Goal: Information Seeking & Learning: Learn about a topic

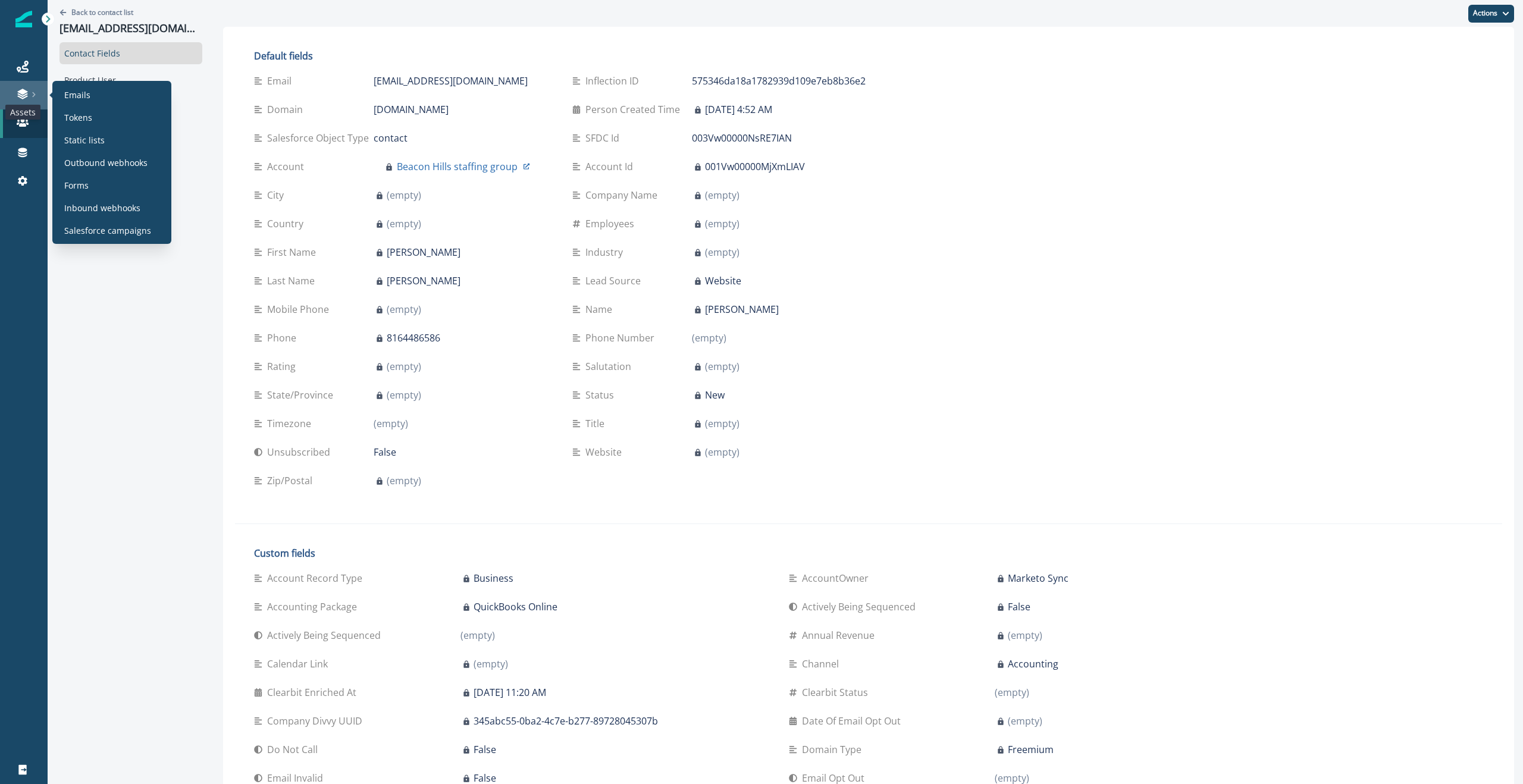
click at [18, 90] on icon at bounding box center [22, 93] width 12 height 12
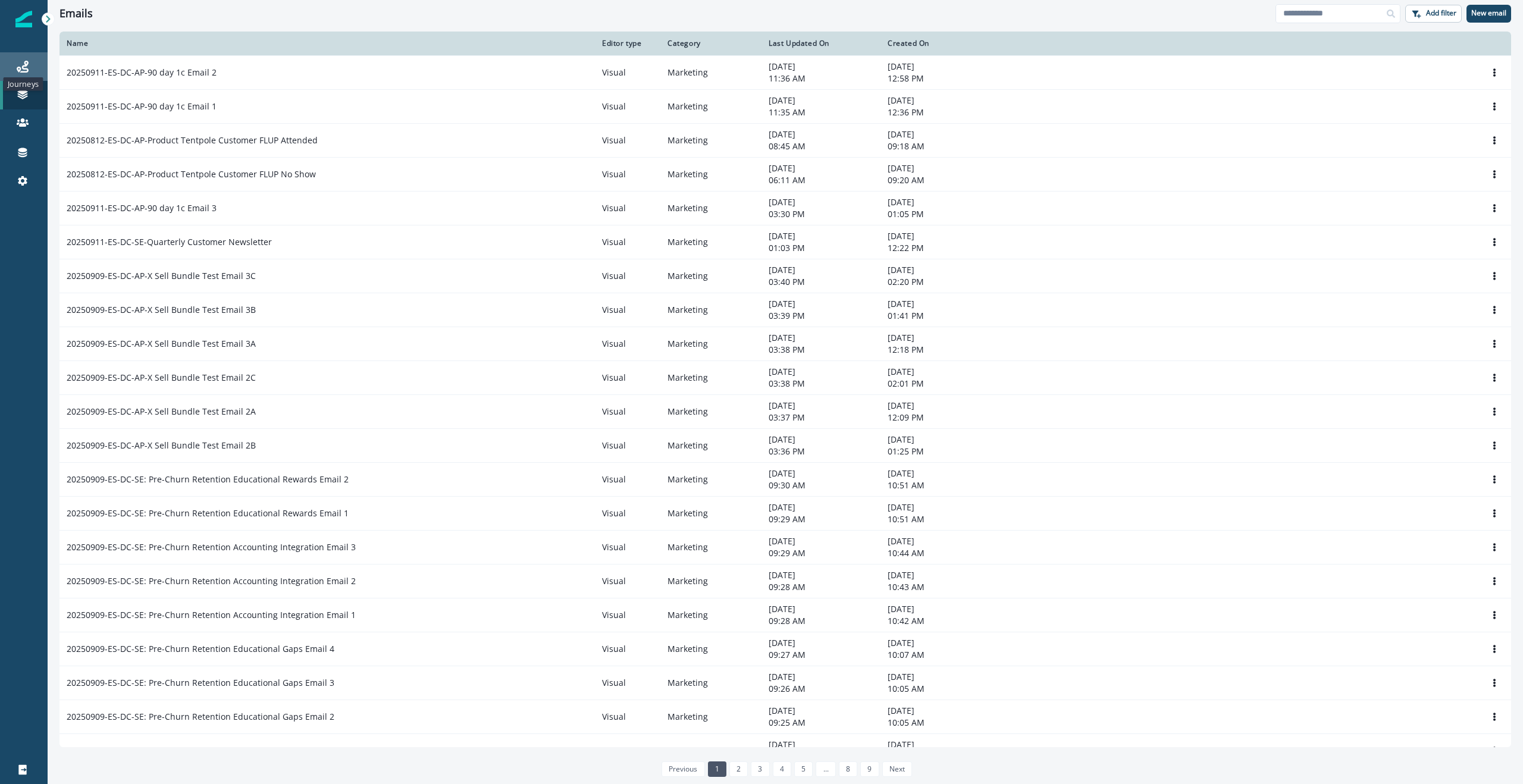
click at [24, 63] on icon at bounding box center [22, 66] width 12 height 12
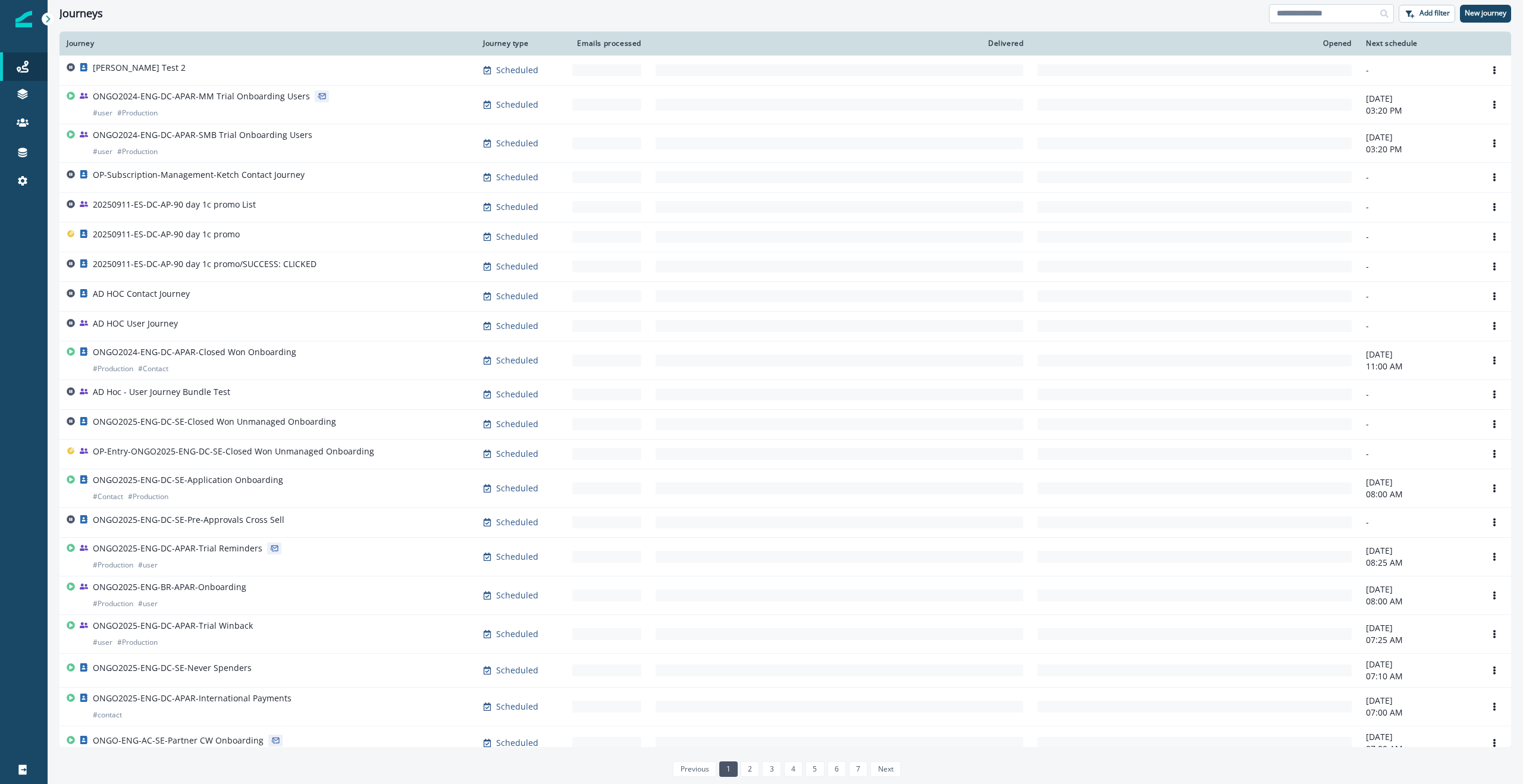
click at [1302, 12] on input at bounding box center [1331, 14] width 125 height 19
type input "******"
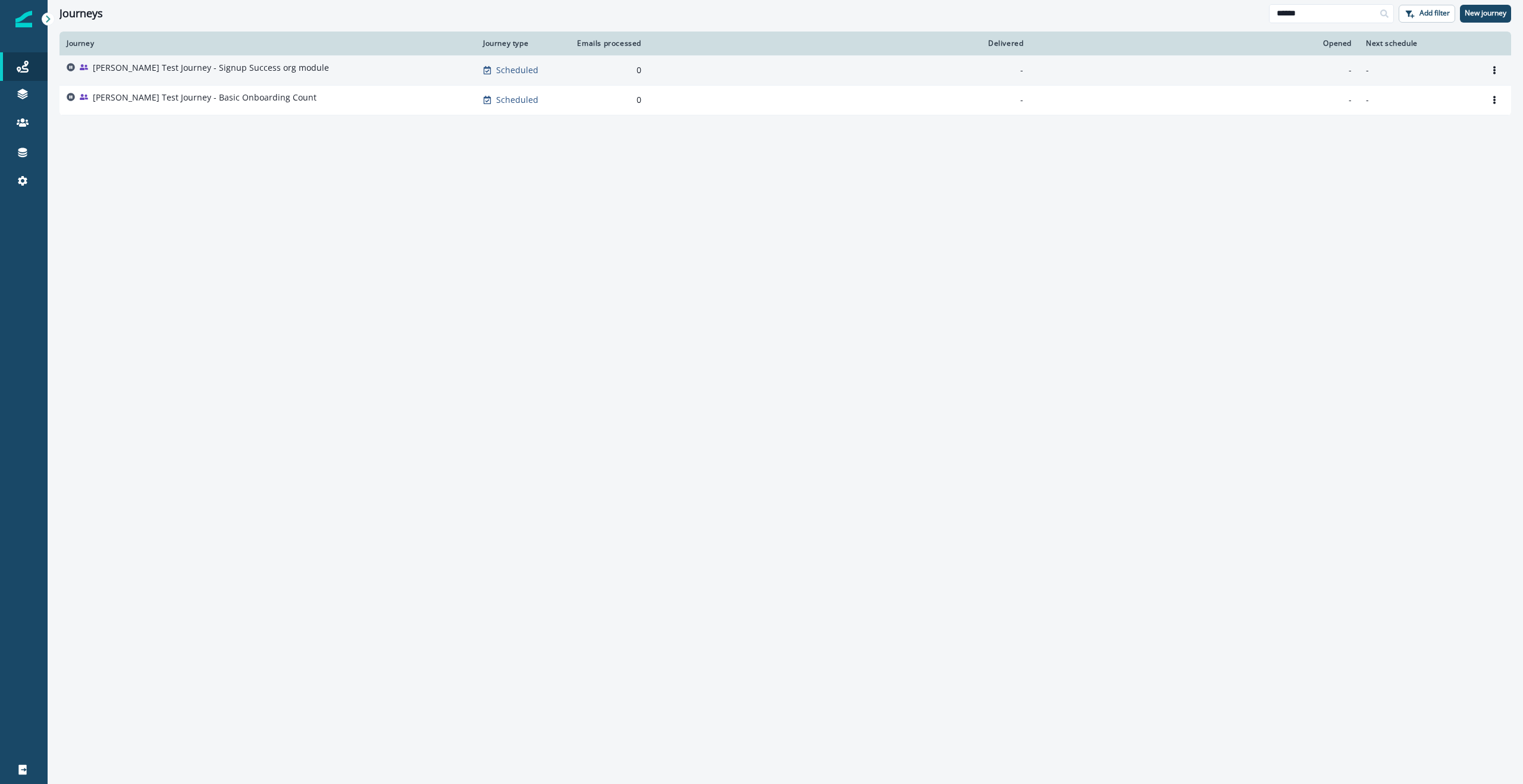
click at [214, 65] on p "Ursula Test Journey - Signup Success org module" at bounding box center [211, 67] width 236 height 12
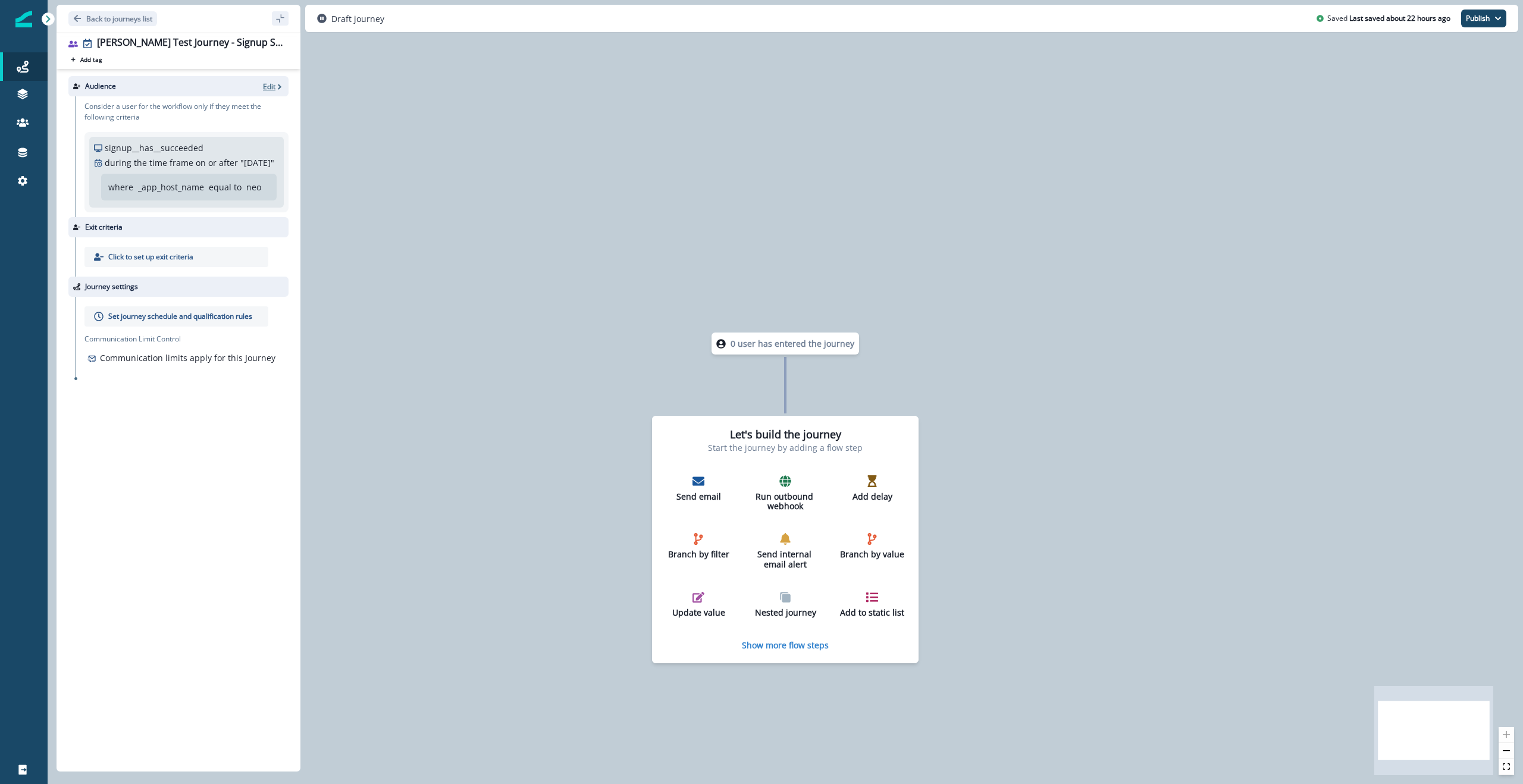
click at [278, 85] on icon "button" at bounding box center [280, 87] width 4 height 6
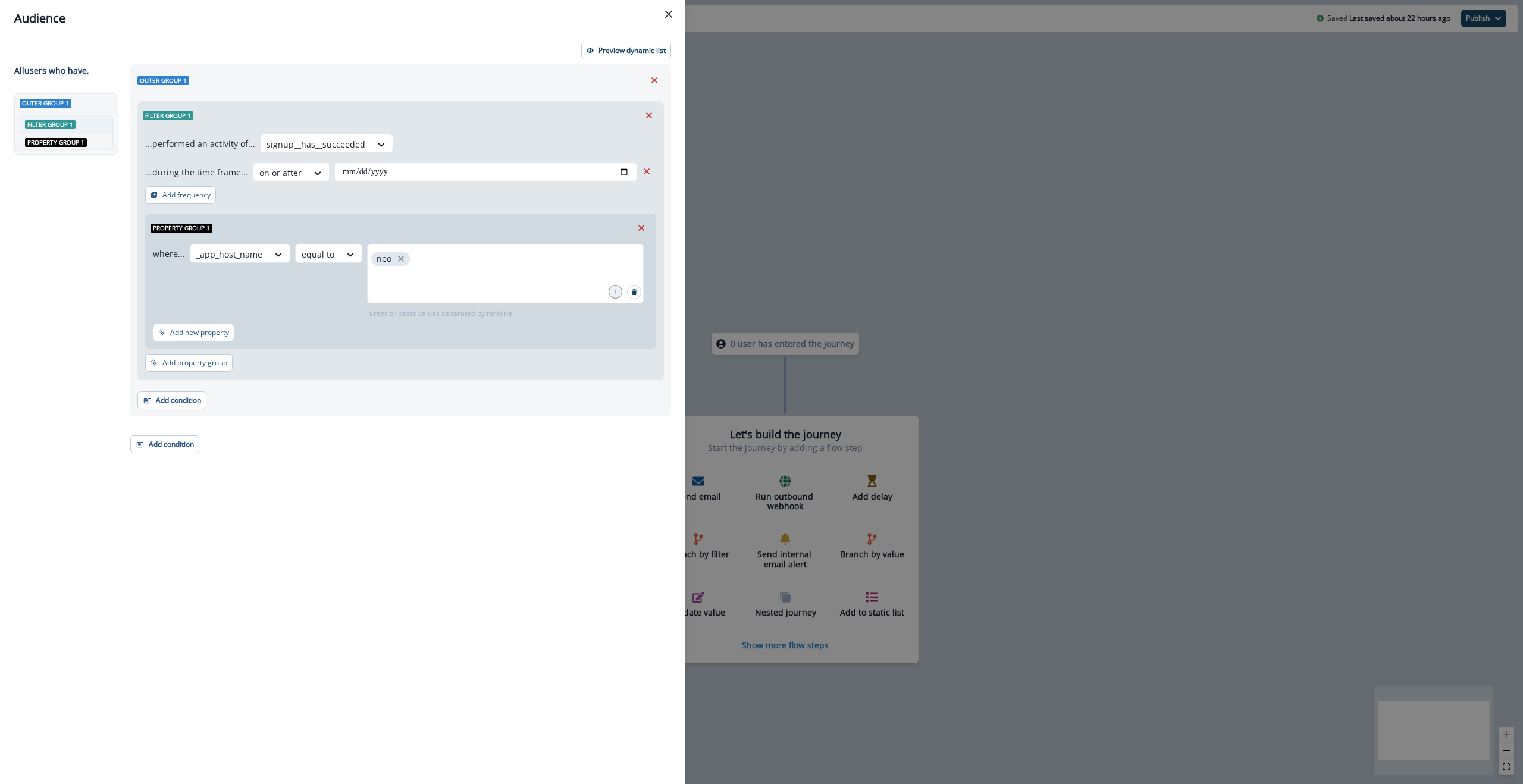
click at [388, 188] on div "**********" at bounding box center [401, 253] width 525 height 250
click at [651, 54] on p "Preview dynamic list" at bounding box center [632, 50] width 67 height 8
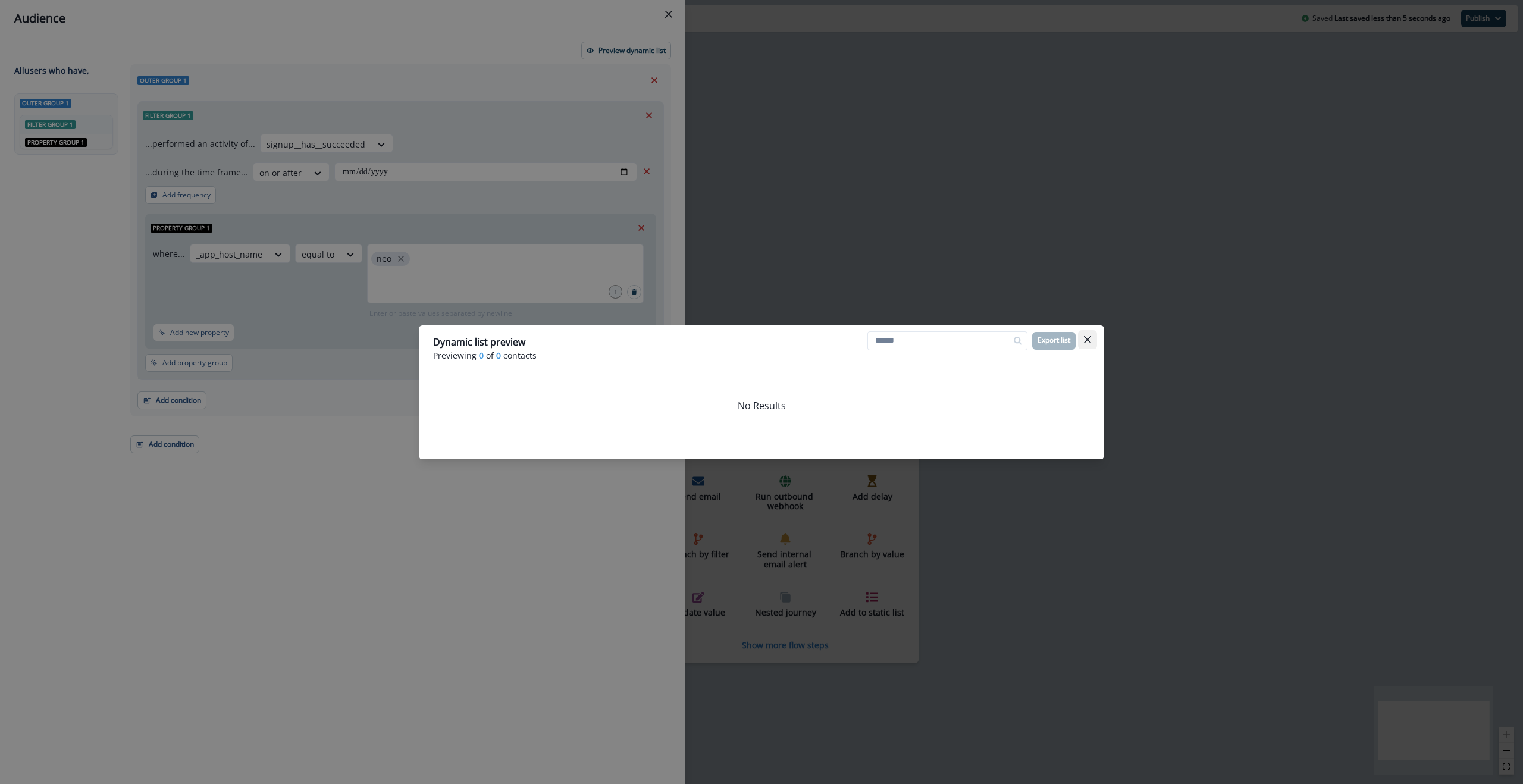
click at [1087, 341] on icon "Close" at bounding box center [1087, 339] width 7 height 7
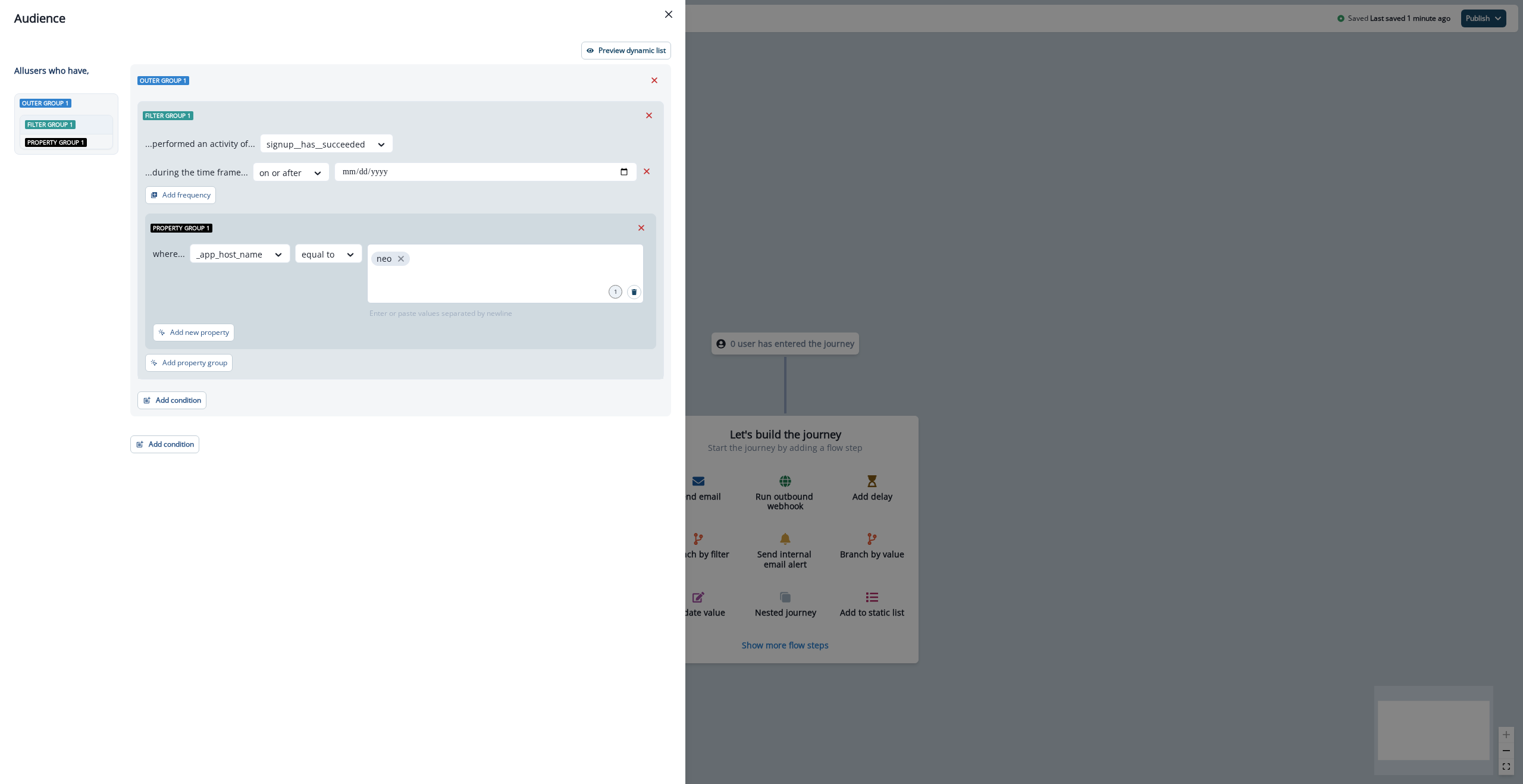
click at [430, 268] on div "neo" at bounding box center [505, 274] width 277 height 60
drag, startPoint x: 401, startPoint y: 257, endPoint x: 486, endPoint y: 255, distance: 85.0
click at [401, 257] on icon "close" at bounding box center [401, 258] width 11 height 11
type input "*******"
click at [627, 52] on p "Preview dynamic list" at bounding box center [632, 50] width 67 height 8
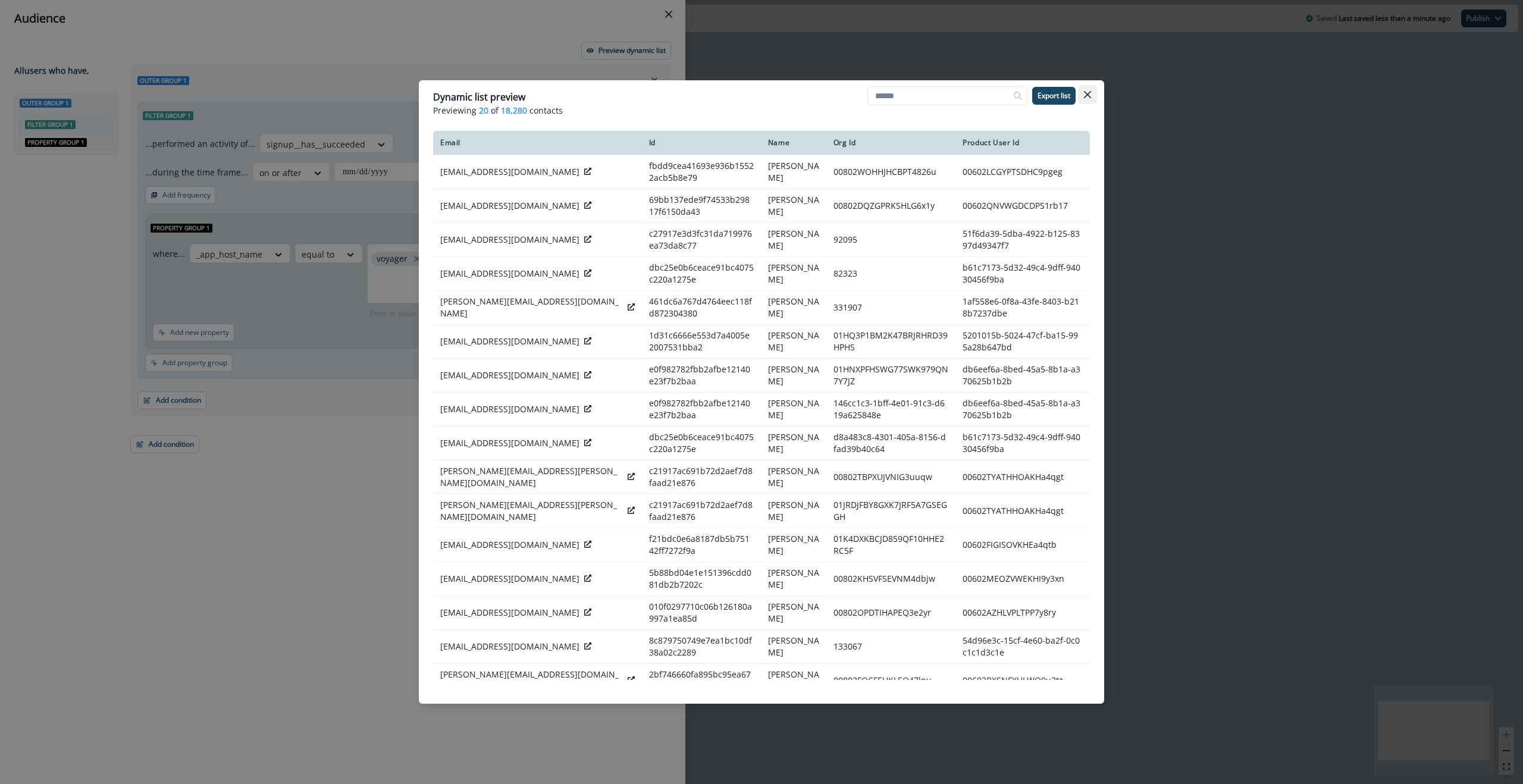
click at [1092, 95] on button "Close" at bounding box center [1088, 95] width 19 height 19
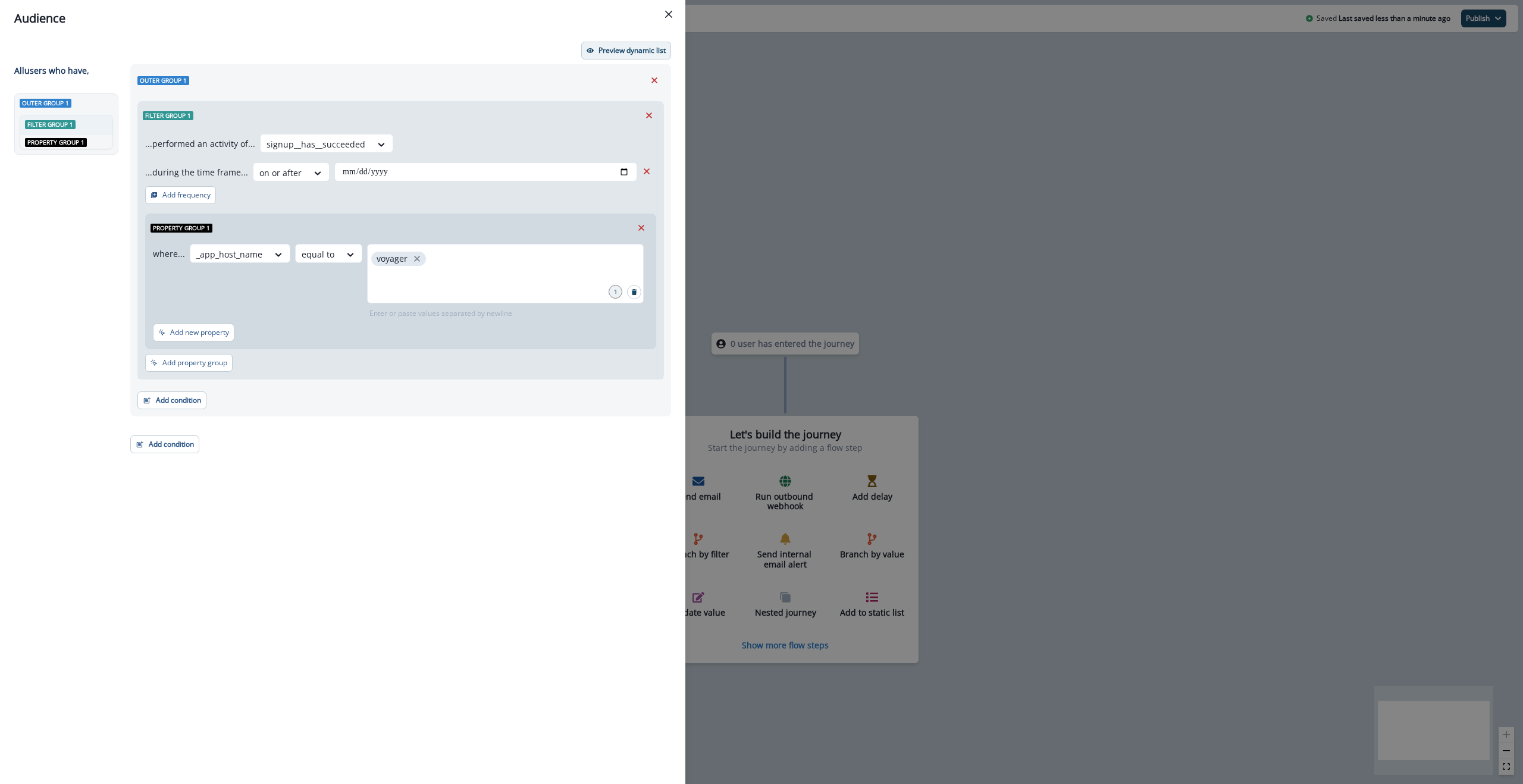
click at [625, 44] on button "Preview dynamic list" at bounding box center [626, 50] width 90 height 18
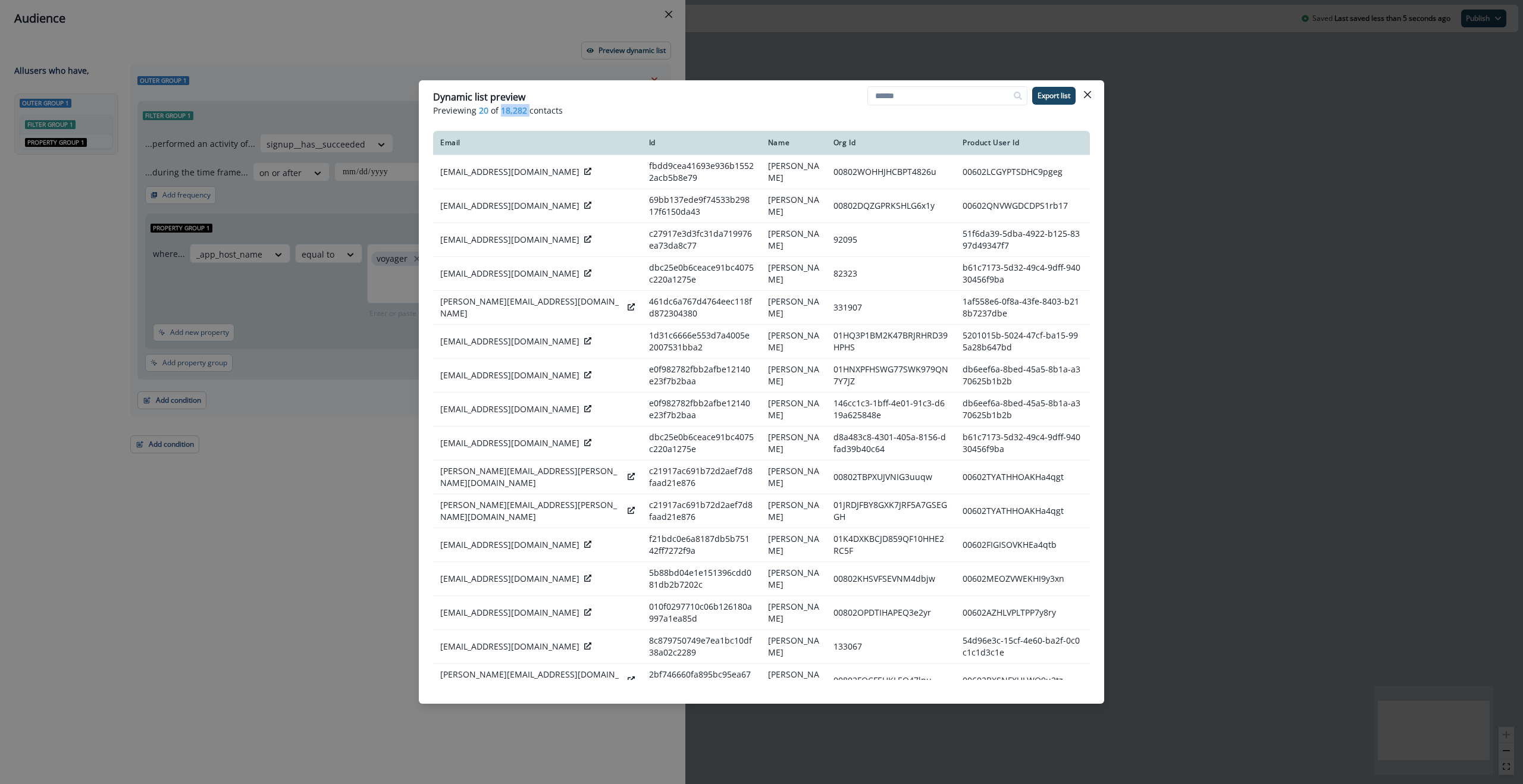
drag, startPoint x: 498, startPoint y: 113, endPoint x: 536, endPoint y: 115, distance: 38.1
click at [529, 113] on p "Previewing 20 of 18,282 contacts" at bounding box center [761, 110] width 657 height 12
click at [650, 120] on header "Dynamic list preview Previewing 20 of 18,282 contacts Export list" at bounding box center [761, 103] width 685 height 46
click at [944, 115] on p "Previewing 20 of 18,282 contacts" at bounding box center [761, 110] width 657 height 12
click at [787, 115] on p "Previewing 20 of 18,282 contacts" at bounding box center [761, 110] width 657 height 12
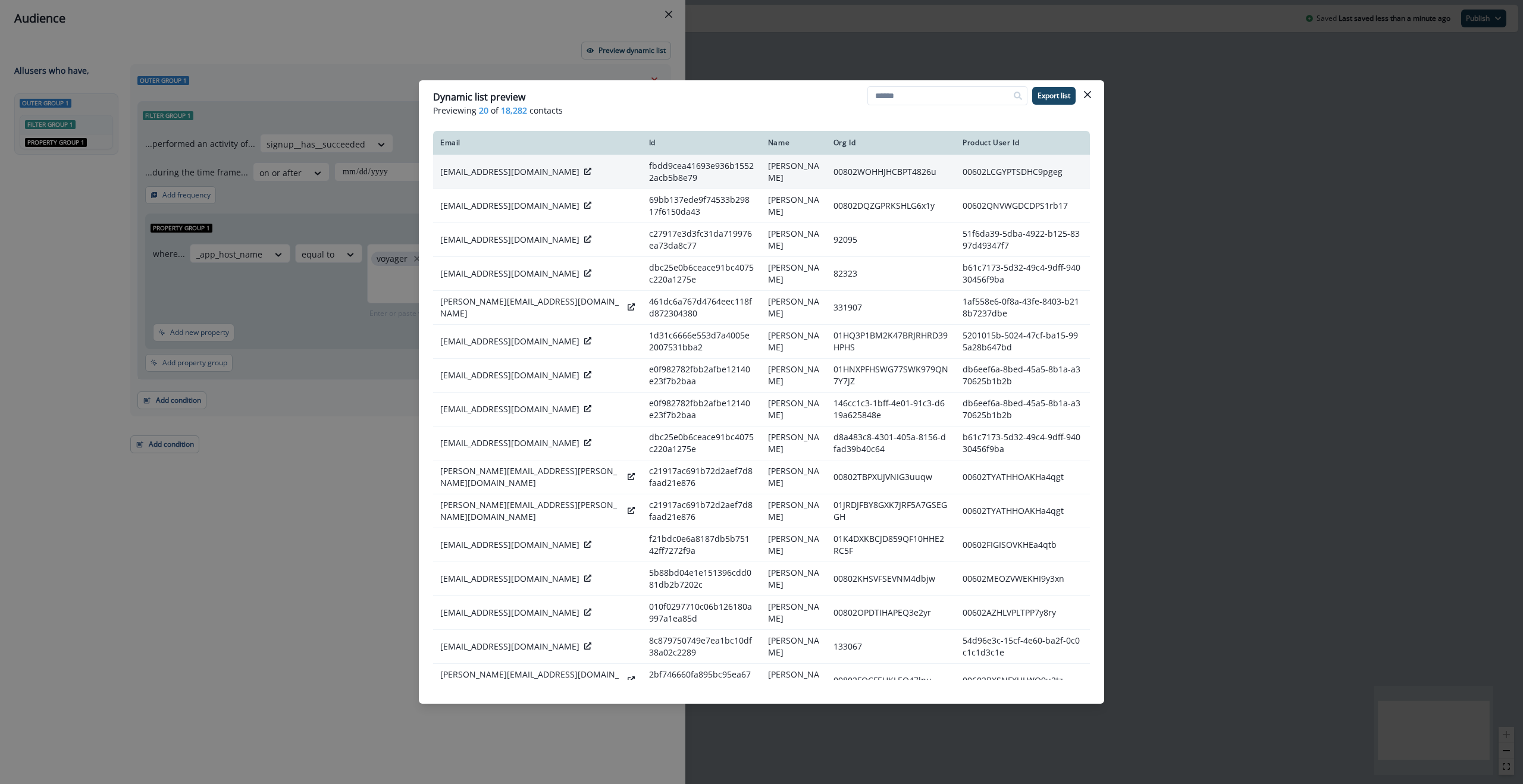
click at [584, 171] on icon at bounding box center [587, 171] width 7 height 7
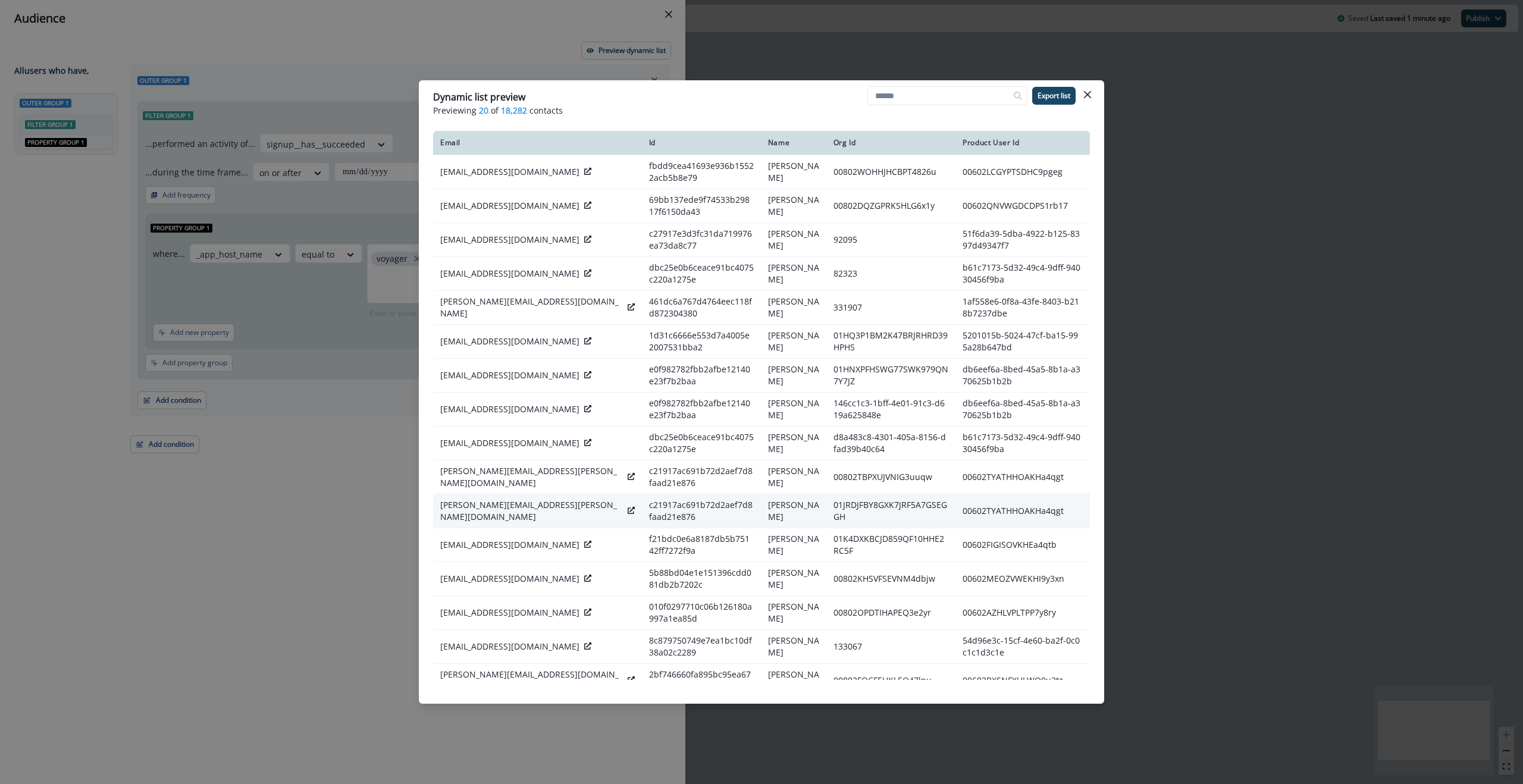
click at [628, 508] on icon at bounding box center [631, 510] width 7 height 7
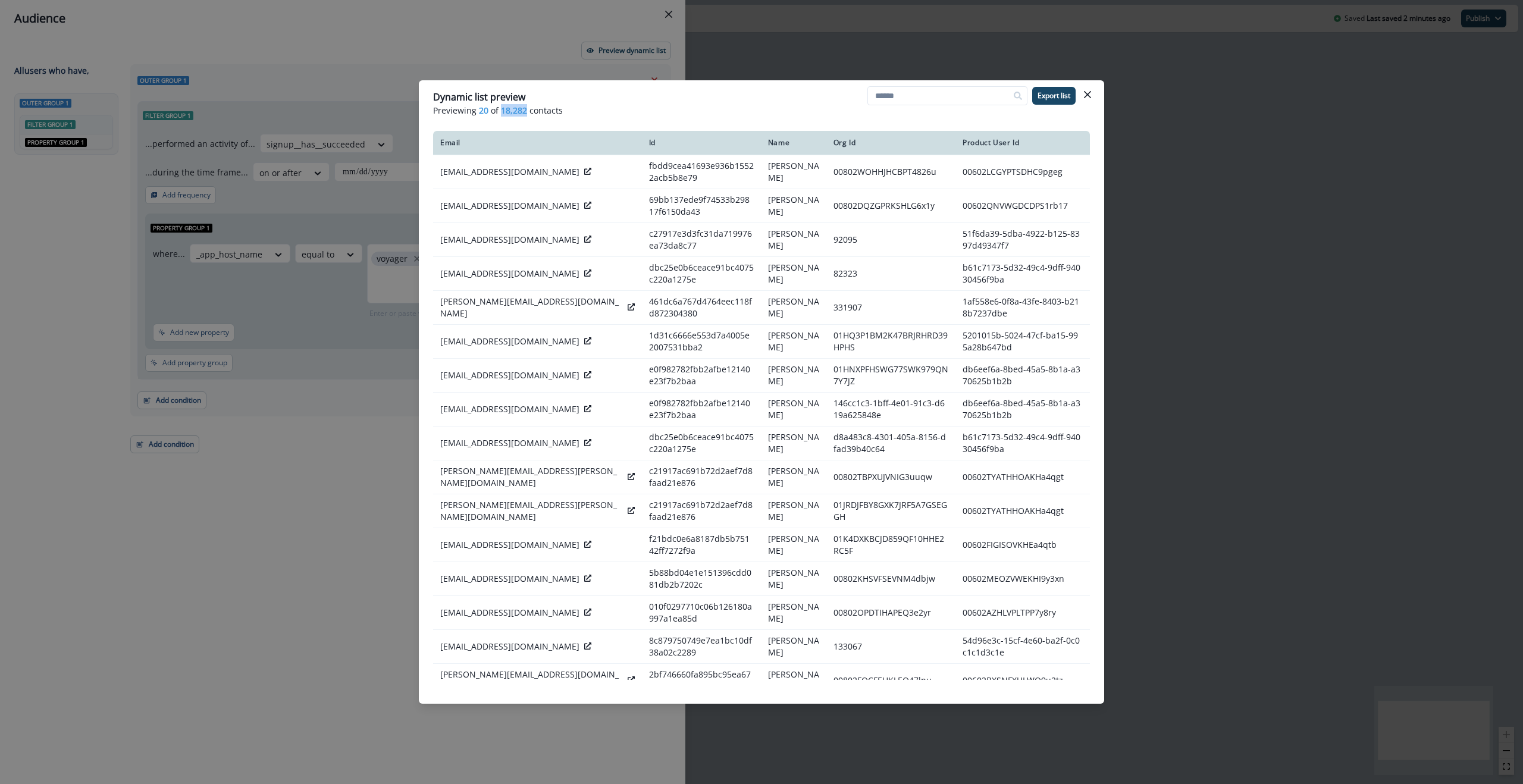
drag, startPoint x: 498, startPoint y: 108, endPoint x: 524, endPoint y: 108, distance: 26.0
click at [524, 108] on p "Previewing 20 of 18,282 contacts" at bounding box center [761, 110] width 657 height 12
click at [1086, 93] on icon "Close" at bounding box center [1087, 94] width 7 height 7
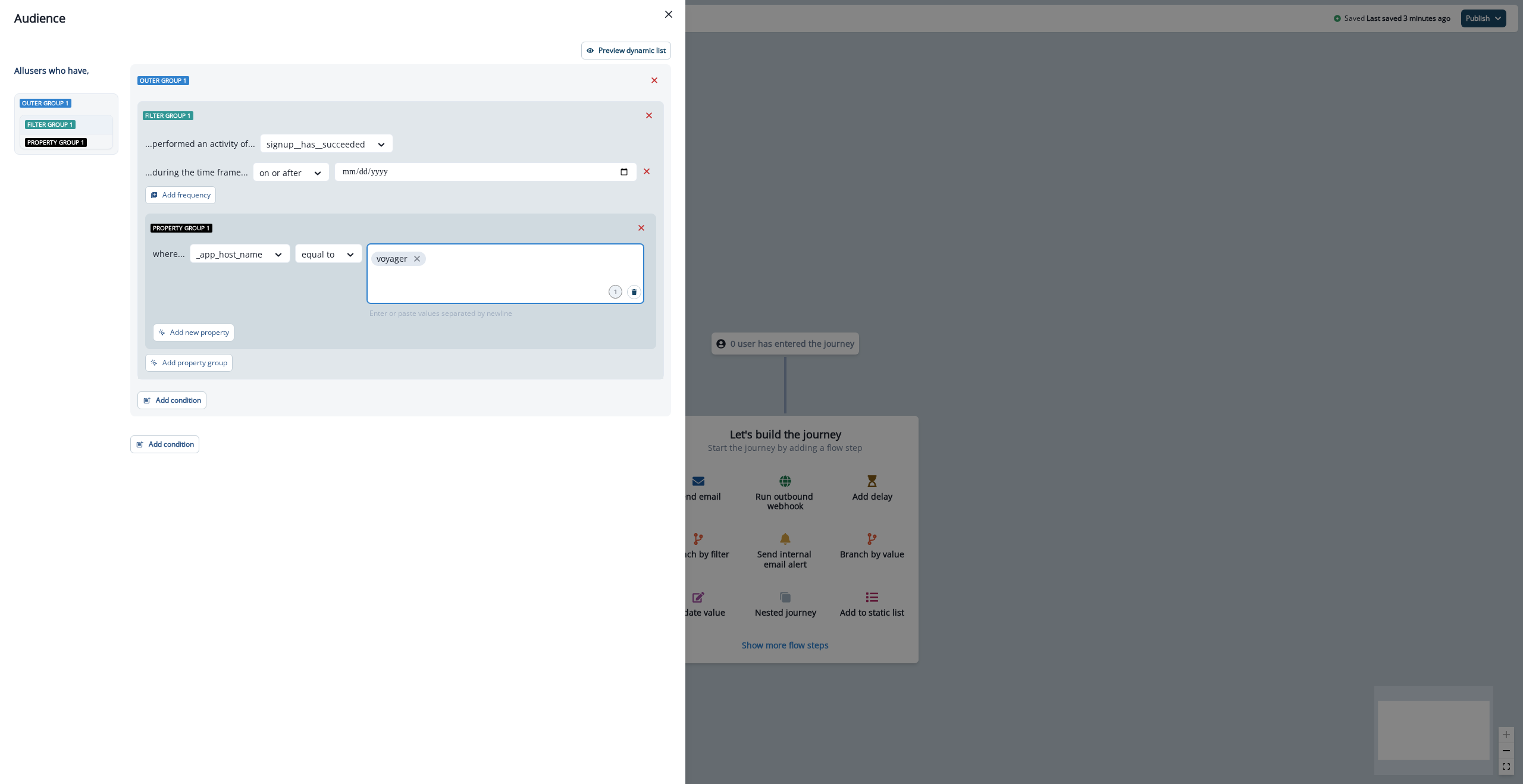
click at [462, 272] on input "text" at bounding box center [505, 283] width 273 height 24
click at [414, 257] on icon "close" at bounding box center [417, 258] width 11 height 11
type input "***"
click at [619, 46] on p "Preview dynamic list" at bounding box center [632, 50] width 67 height 8
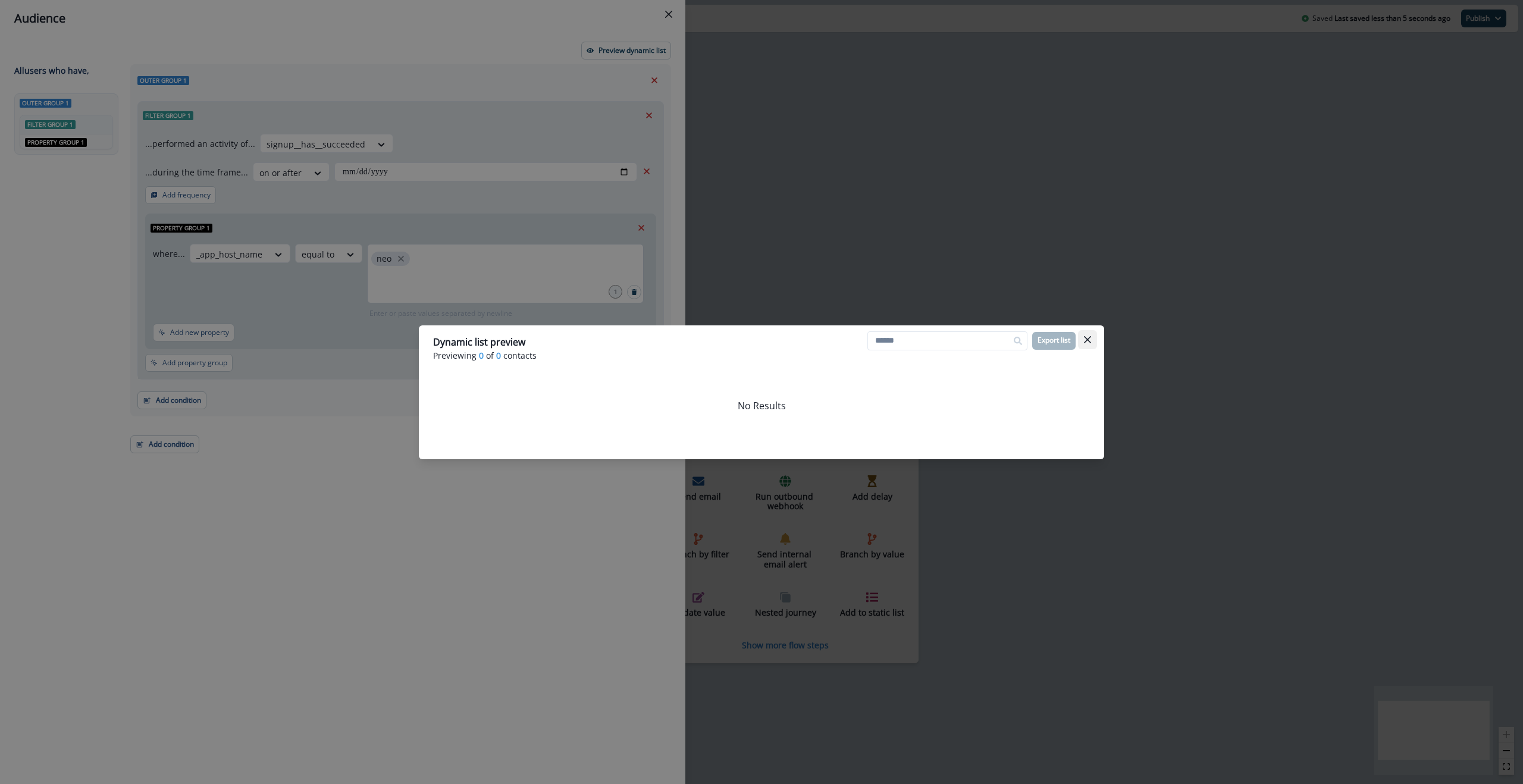
click at [1084, 341] on icon "Close" at bounding box center [1087, 339] width 7 height 7
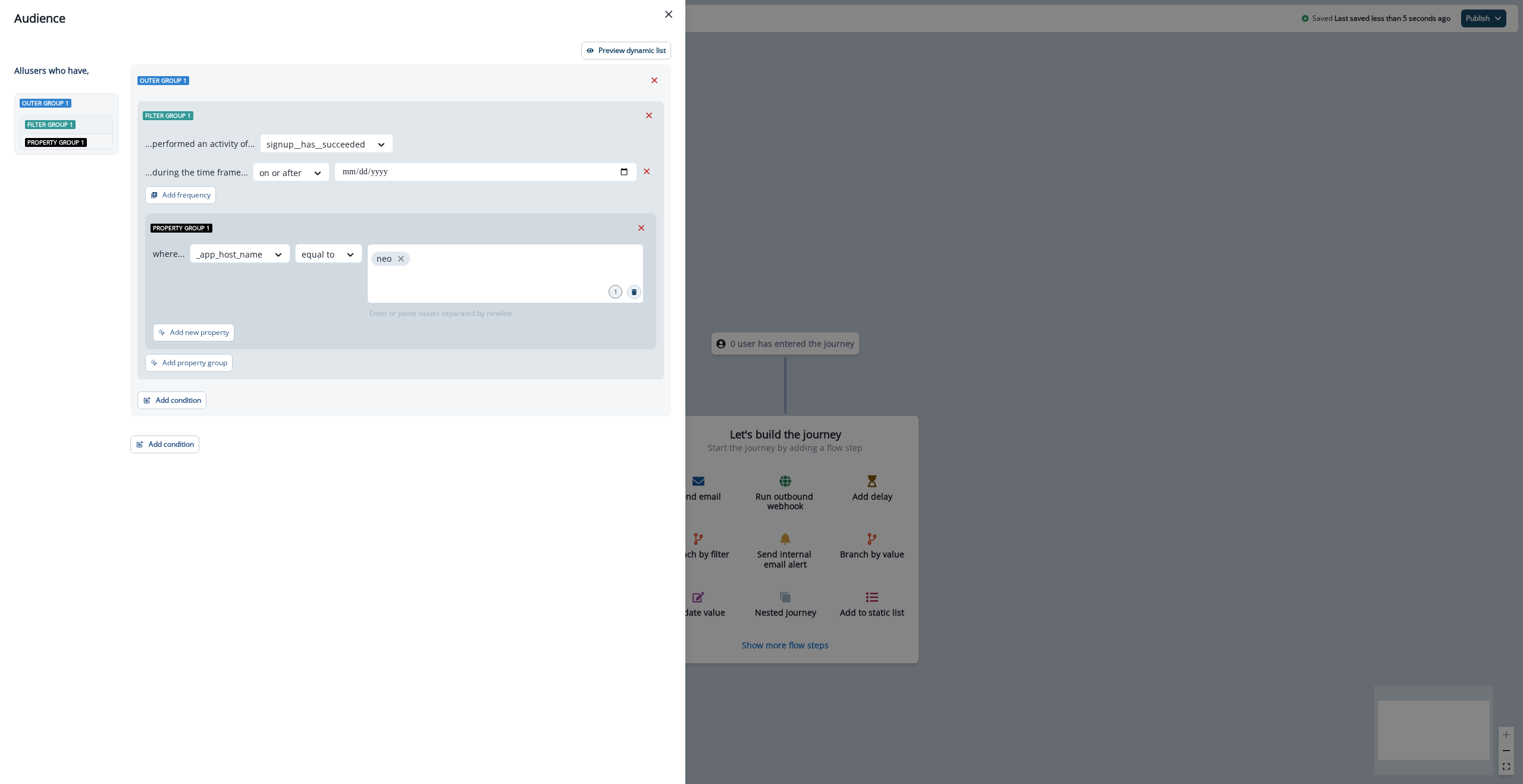
click at [639, 293] on button "Search" at bounding box center [634, 291] width 14 height 14
click at [389, 267] on input "text" at bounding box center [505, 258] width 273 height 24
click at [460, 68] on div "**********" at bounding box center [401, 240] width 541 height 352
click at [425, 256] on input "text" at bounding box center [505, 258] width 273 height 24
click at [223, 253] on div at bounding box center [229, 254] width 66 height 15
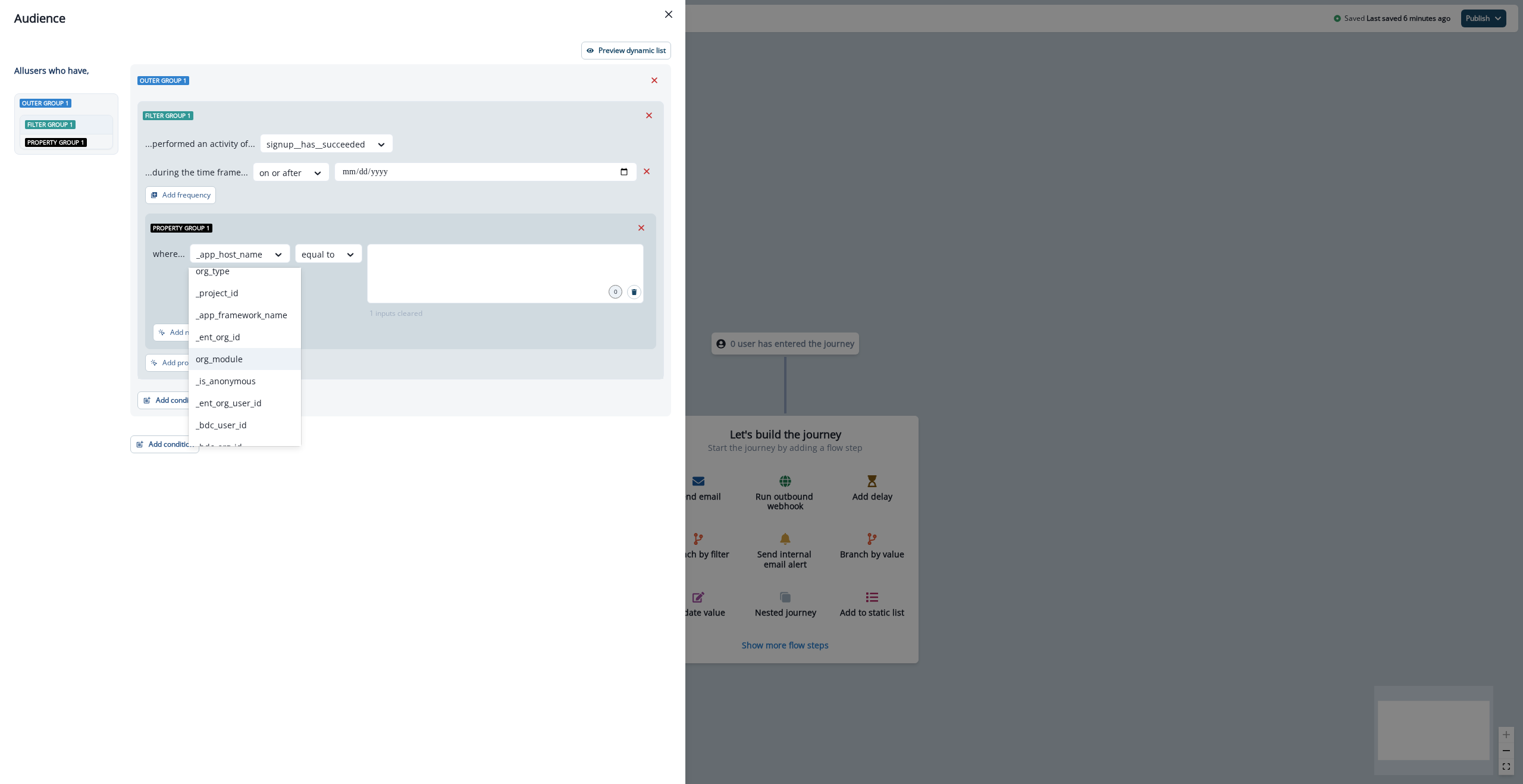
scroll to position [99, 0]
drag, startPoint x: 234, startPoint y: 354, endPoint x: 259, endPoint y: 353, distance: 25.0
click at [234, 354] on div "org_module" at bounding box center [245, 357] width 113 height 22
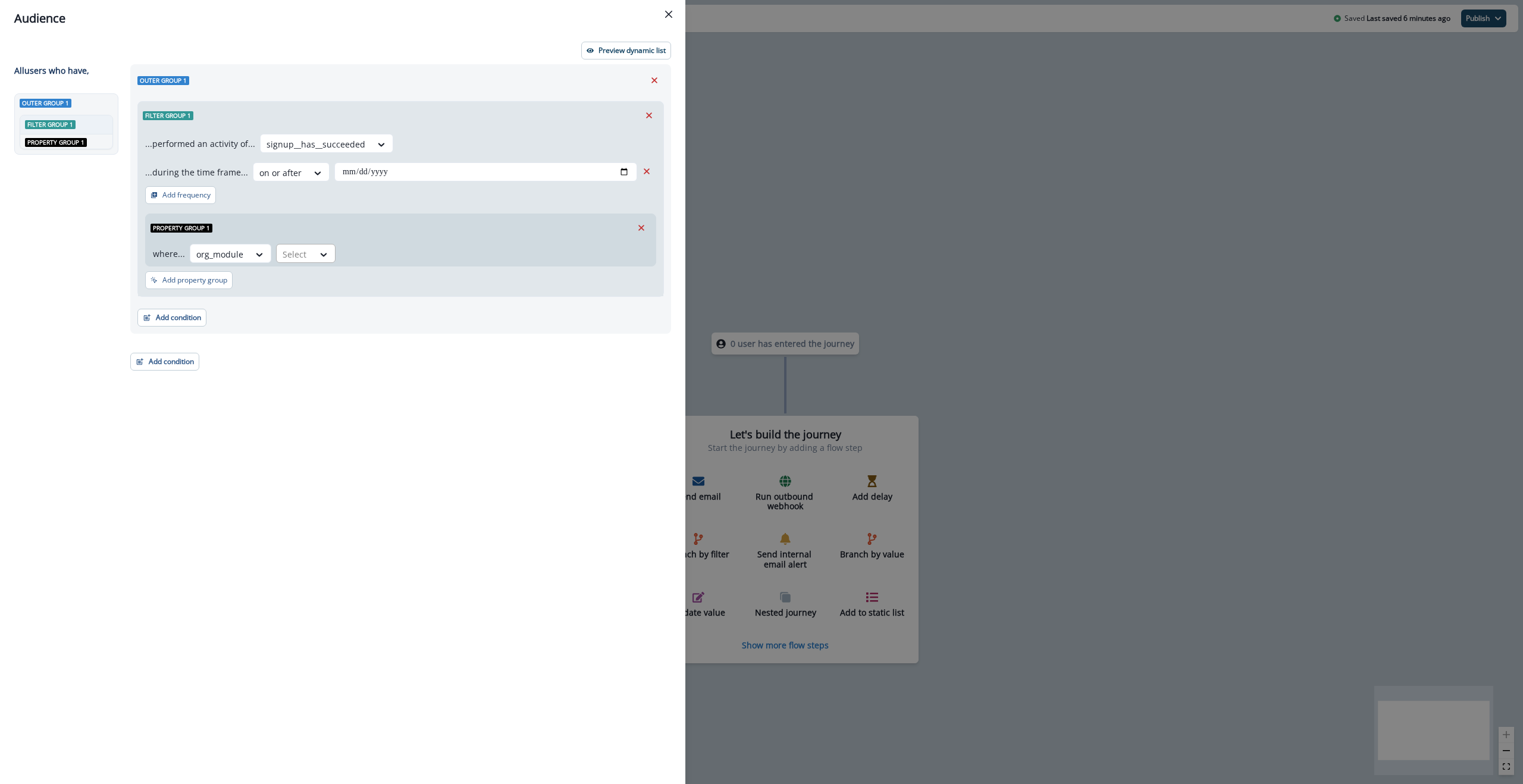
click at [293, 247] on div at bounding box center [295, 254] width 25 height 15
drag, startPoint x: 318, startPoint y: 431, endPoint x: 349, endPoint y: 417, distance: 34.0
click at [318, 431] on div "contains" at bounding box center [321, 435] width 93 height 22
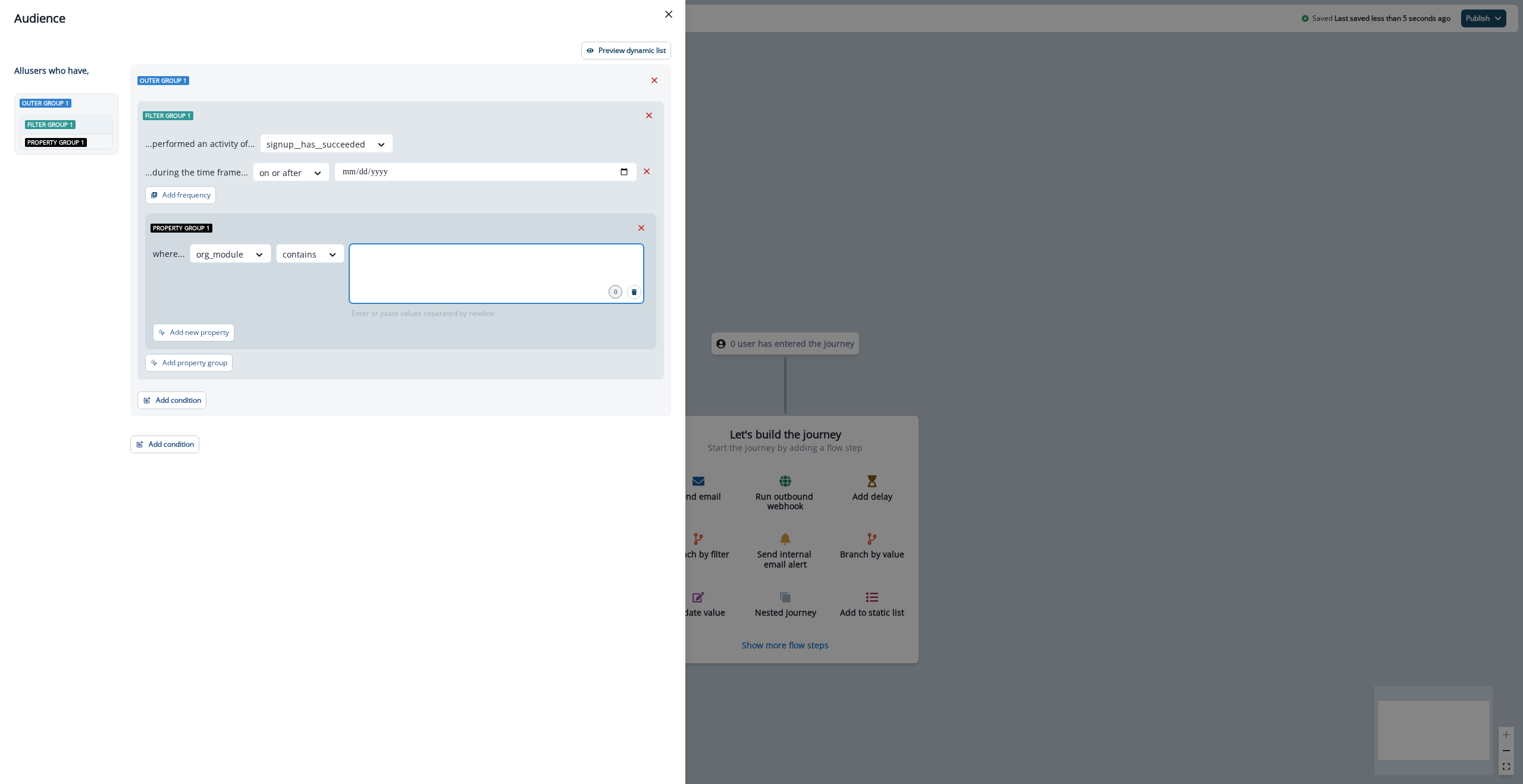
click at [404, 264] on input "text" at bounding box center [496, 258] width 291 height 24
type input "**"
click at [642, 47] on p "Preview dynamic list" at bounding box center [632, 50] width 67 height 8
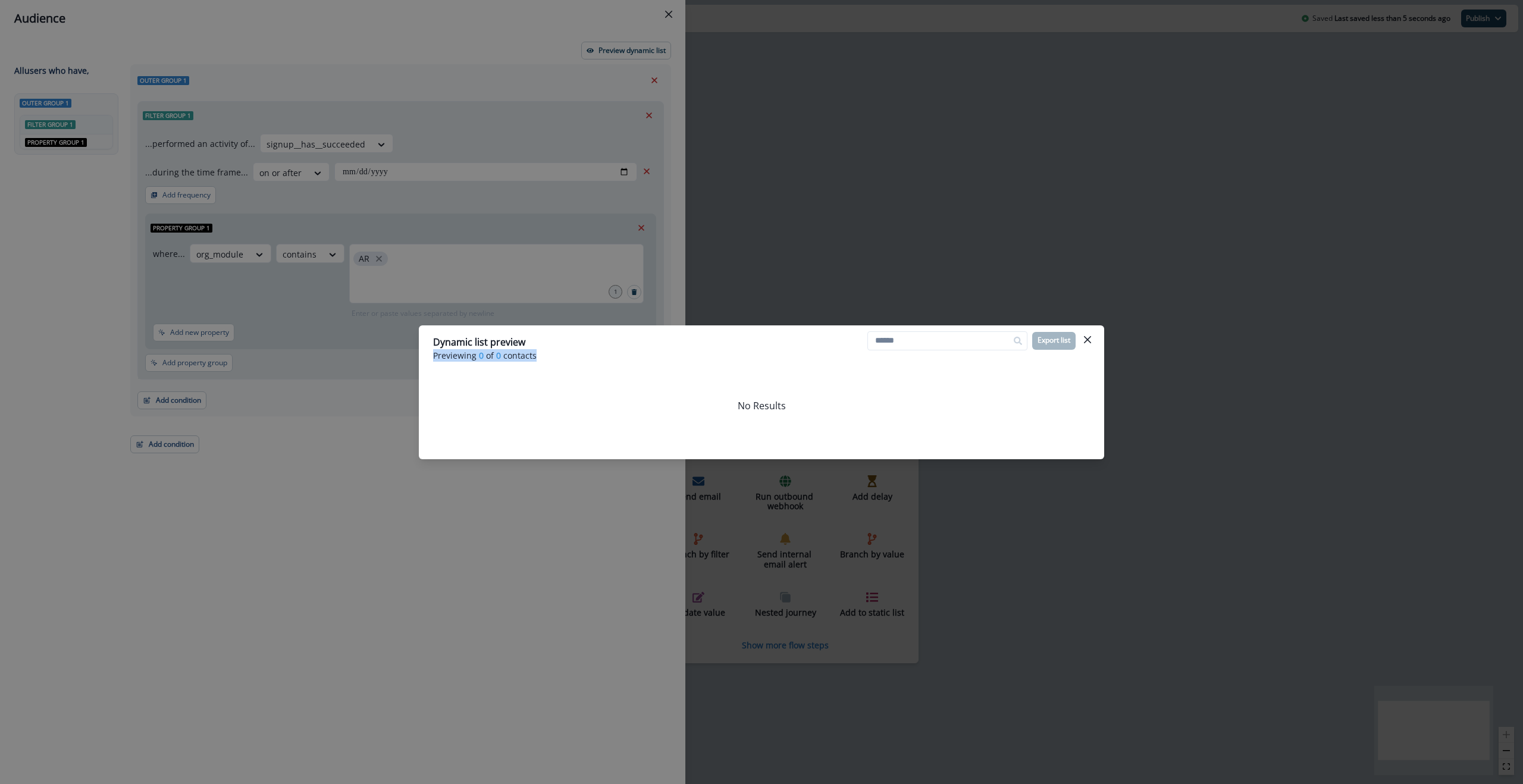
drag, startPoint x: 557, startPoint y: 363, endPoint x: 430, endPoint y: 356, distance: 127.2
click at [430, 356] on header "Dynamic list preview Previewing 0 of 0 contacts Export list" at bounding box center [761, 348] width 685 height 46
click at [665, 368] on header "Dynamic list preview Previewing 0 of 0 contacts Export list" at bounding box center [761, 348] width 685 height 46
click at [1079, 341] on button "Close" at bounding box center [1088, 339] width 19 height 19
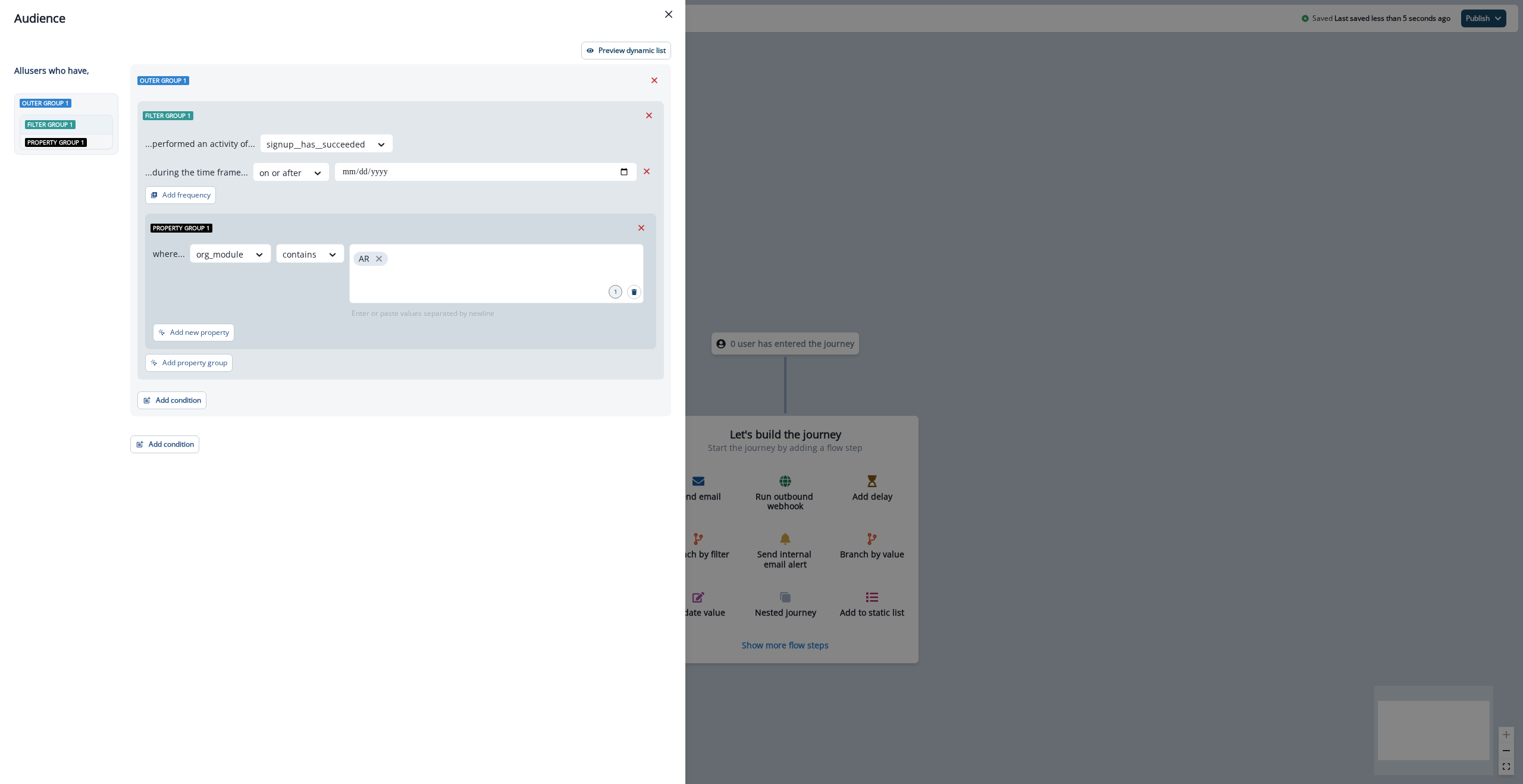
click at [480, 137] on div "**********" at bounding box center [401, 158] width 511 height 47
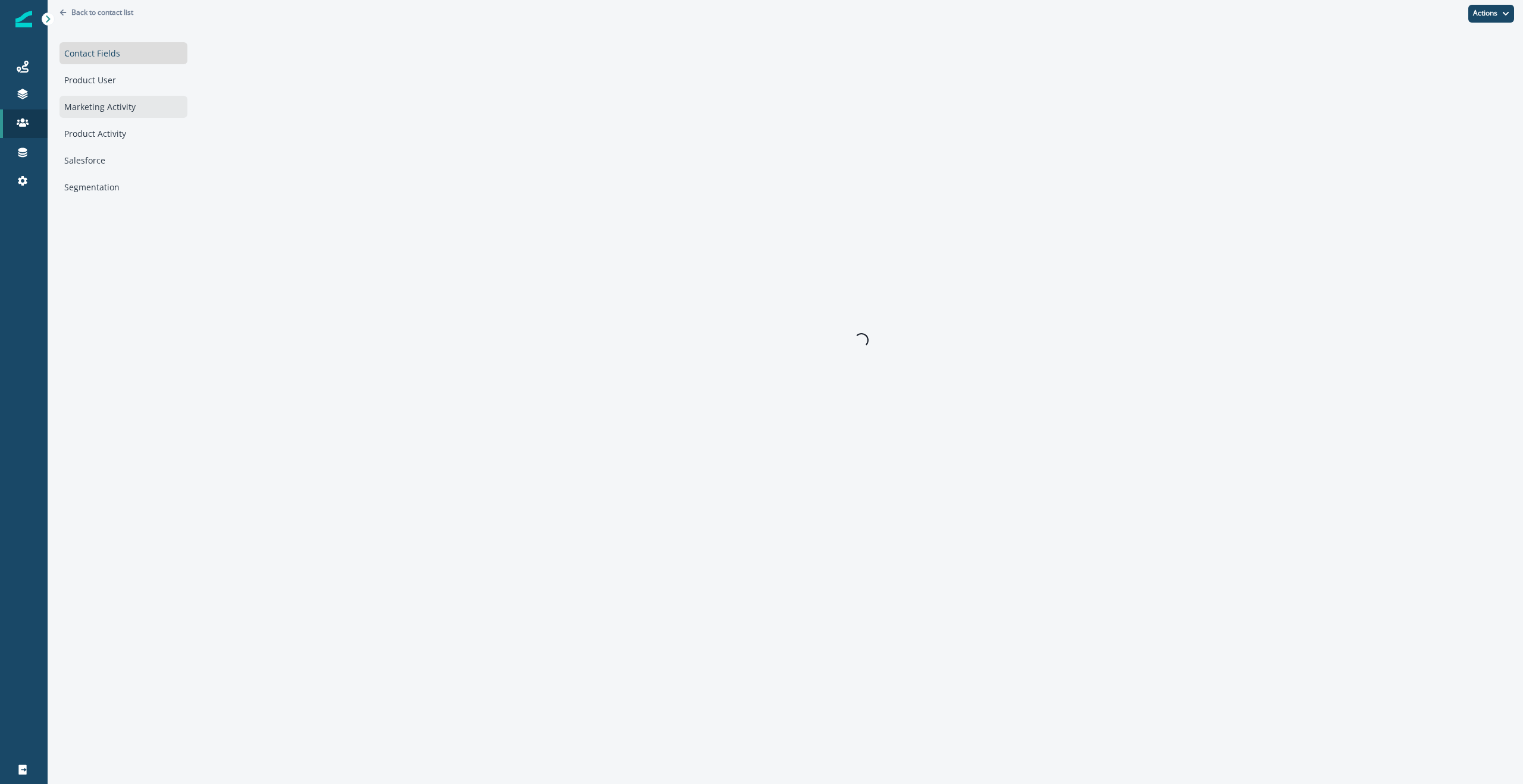
click at [121, 104] on div "Marketing Activity" at bounding box center [123, 106] width 128 height 22
drag, startPoint x: 107, startPoint y: 137, endPoint x: 138, endPoint y: 140, distance: 31.1
click at [107, 137] on div "Product Activity" at bounding box center [123, 133] width 128 height 22
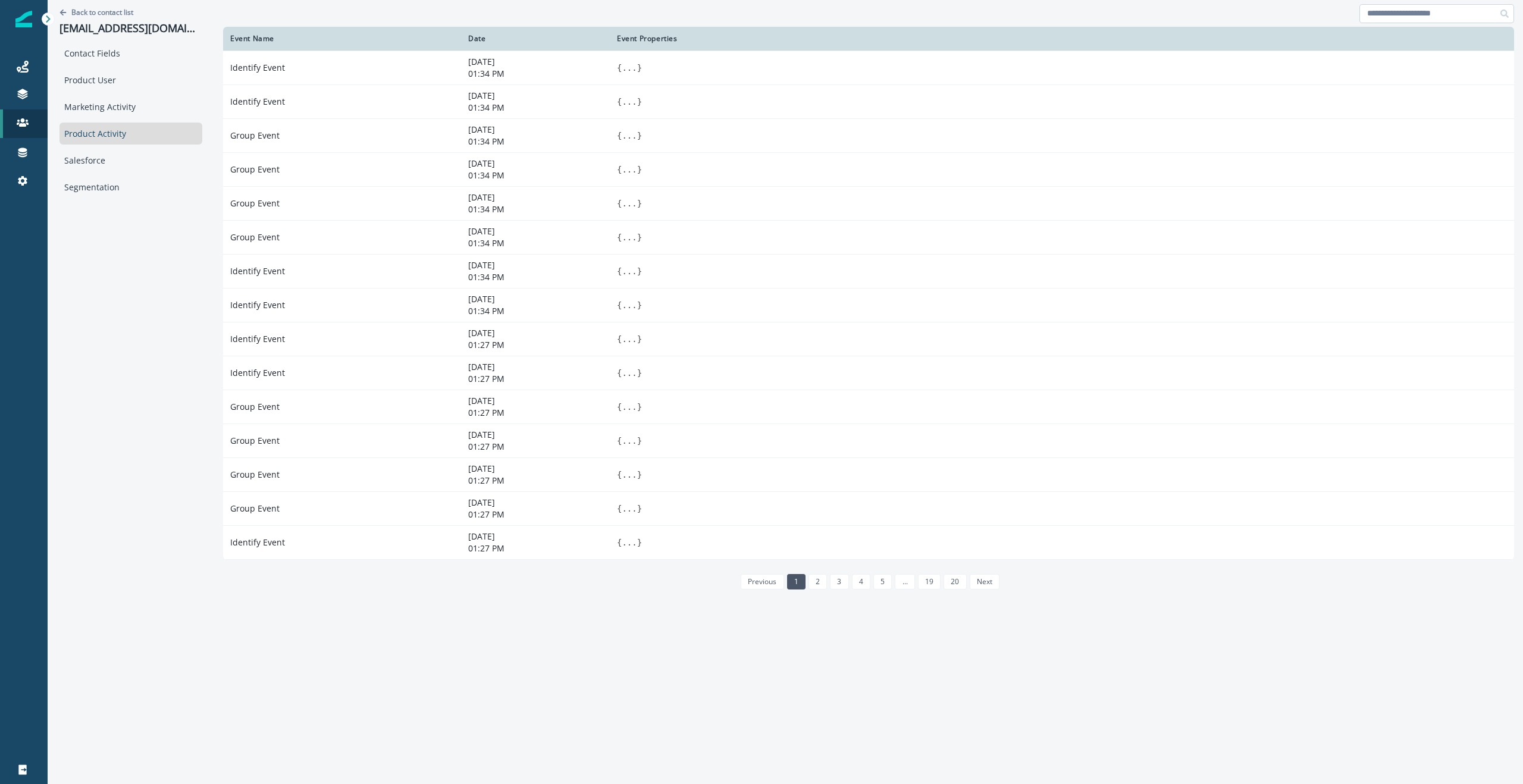
click at [1401, 14] on input at bounding box center [1436, 14] width 154 height 19
type input "**********"
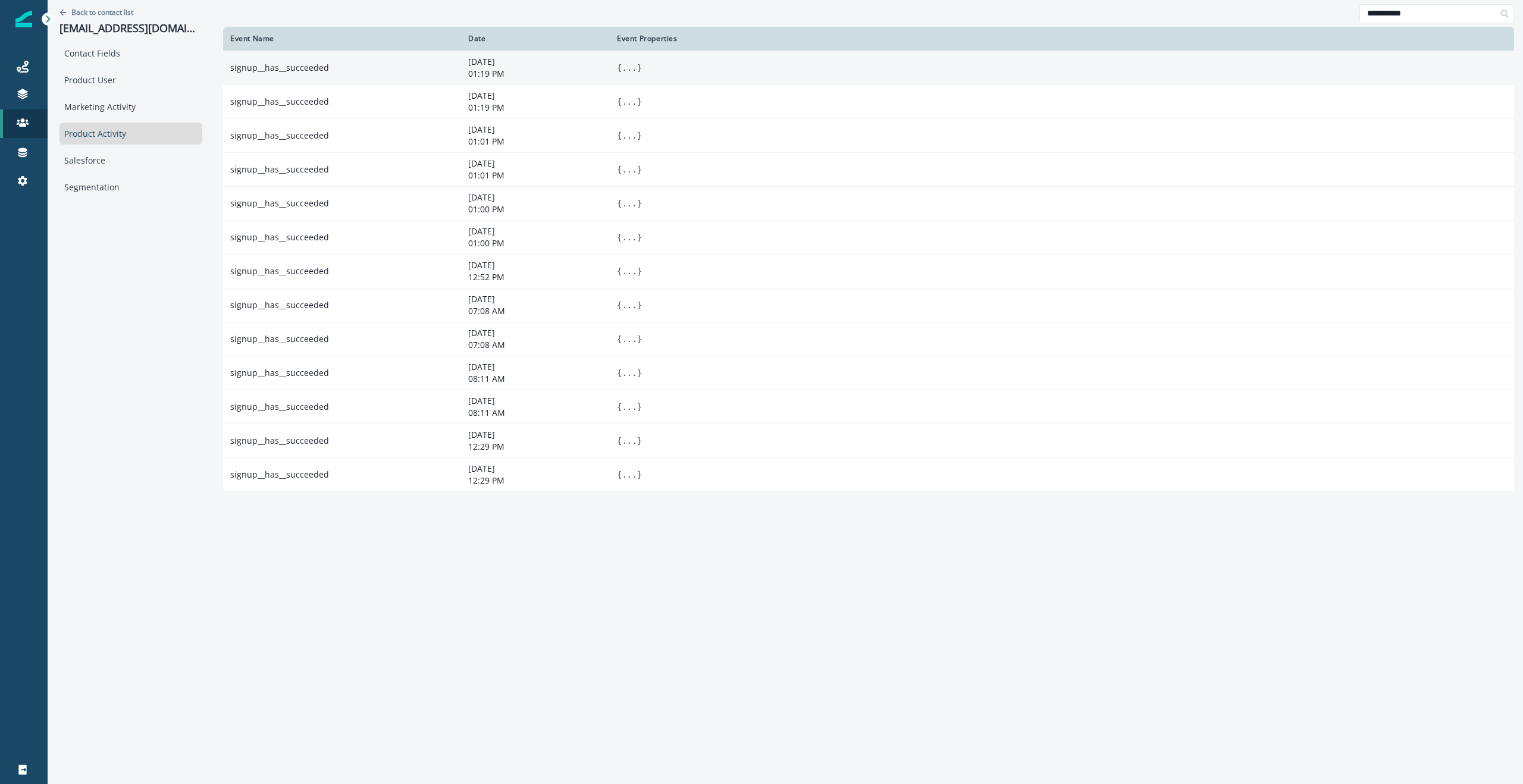
click at [622, 64] on button "..." at bounding box center [629, 67] width 15 height 12
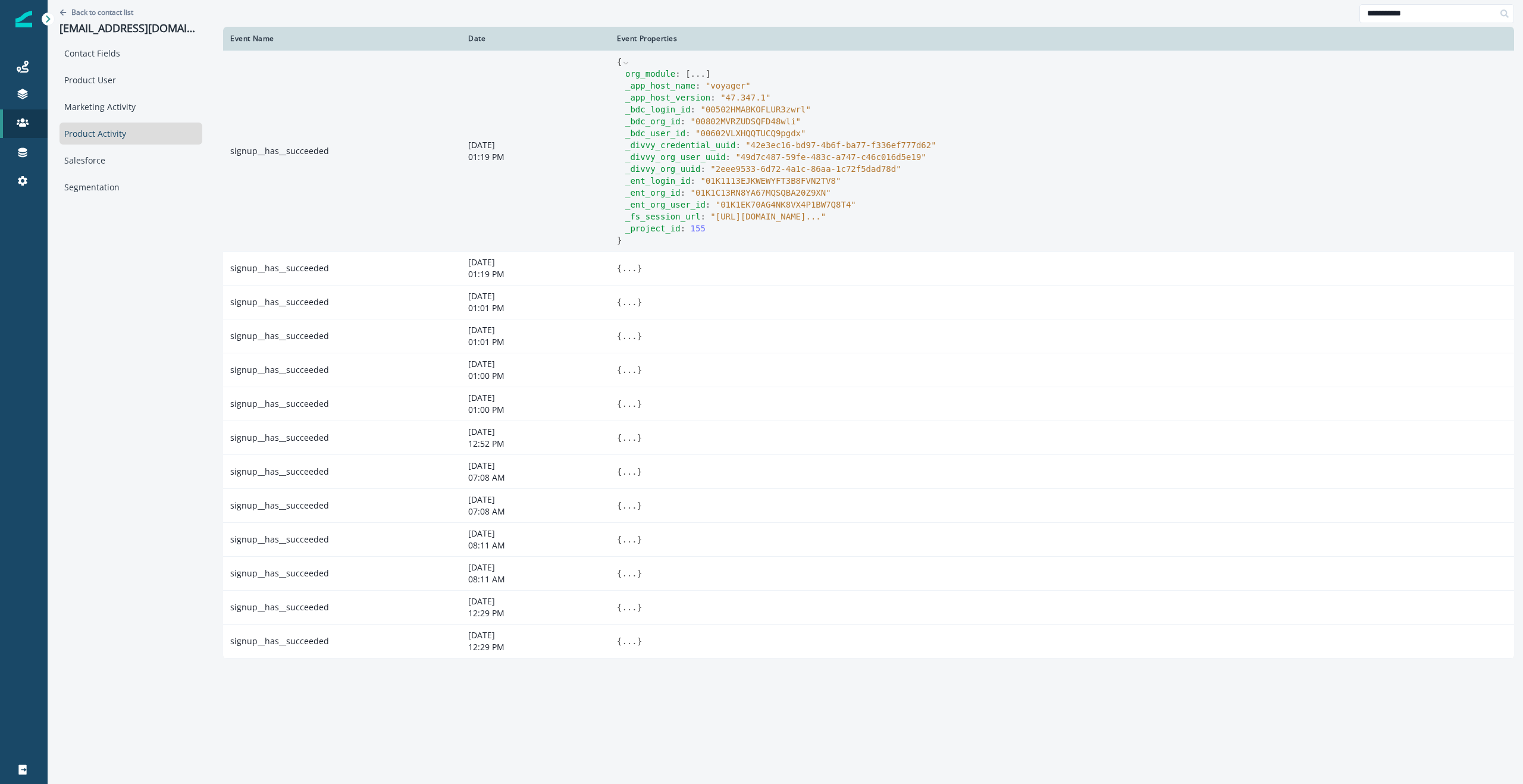
click at [691, 73] on button "..." at bounding box center [698, 73] width 15 height 12
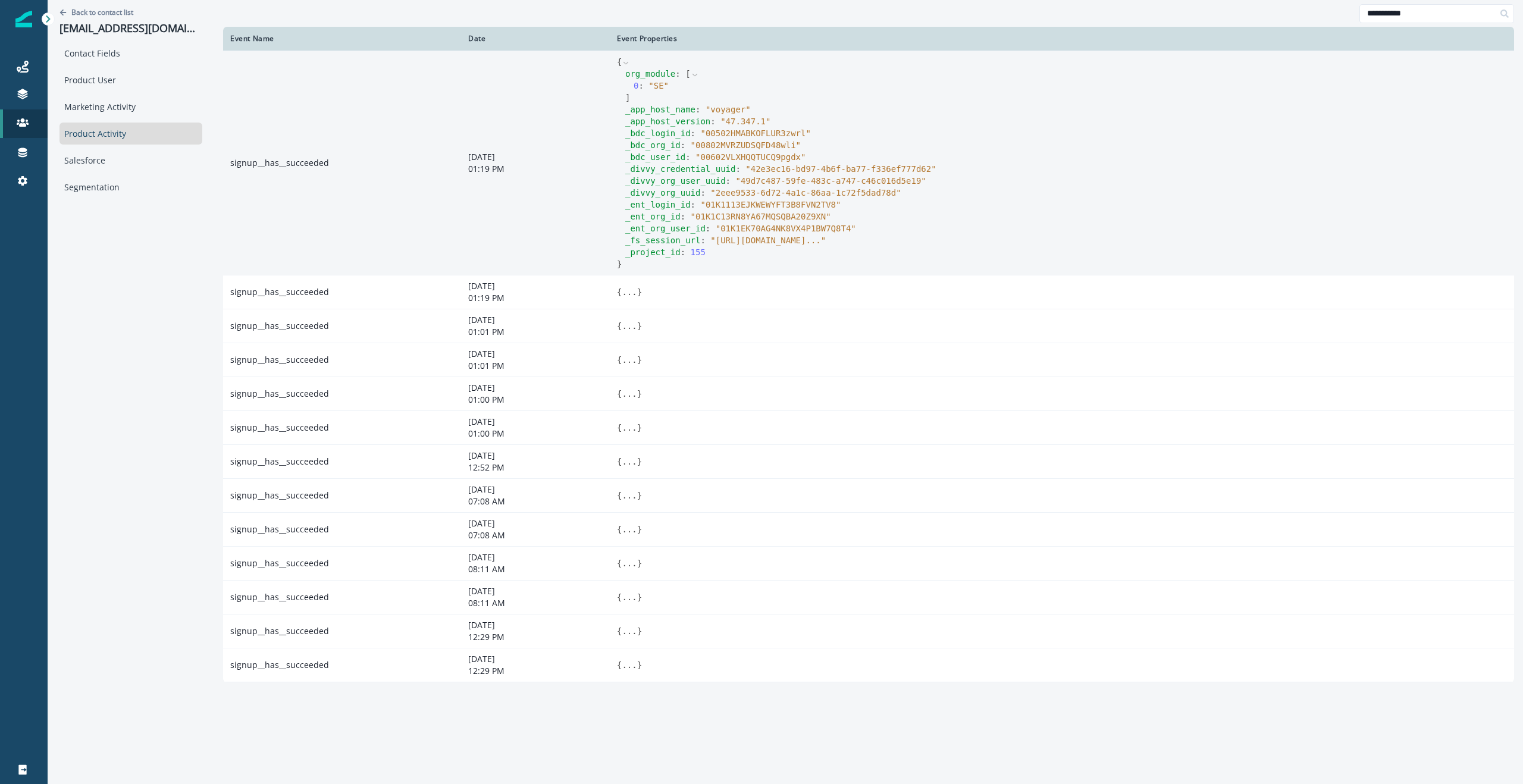
click at [622, 62] on icon at bounding box center [625, 63] width 8 height 8
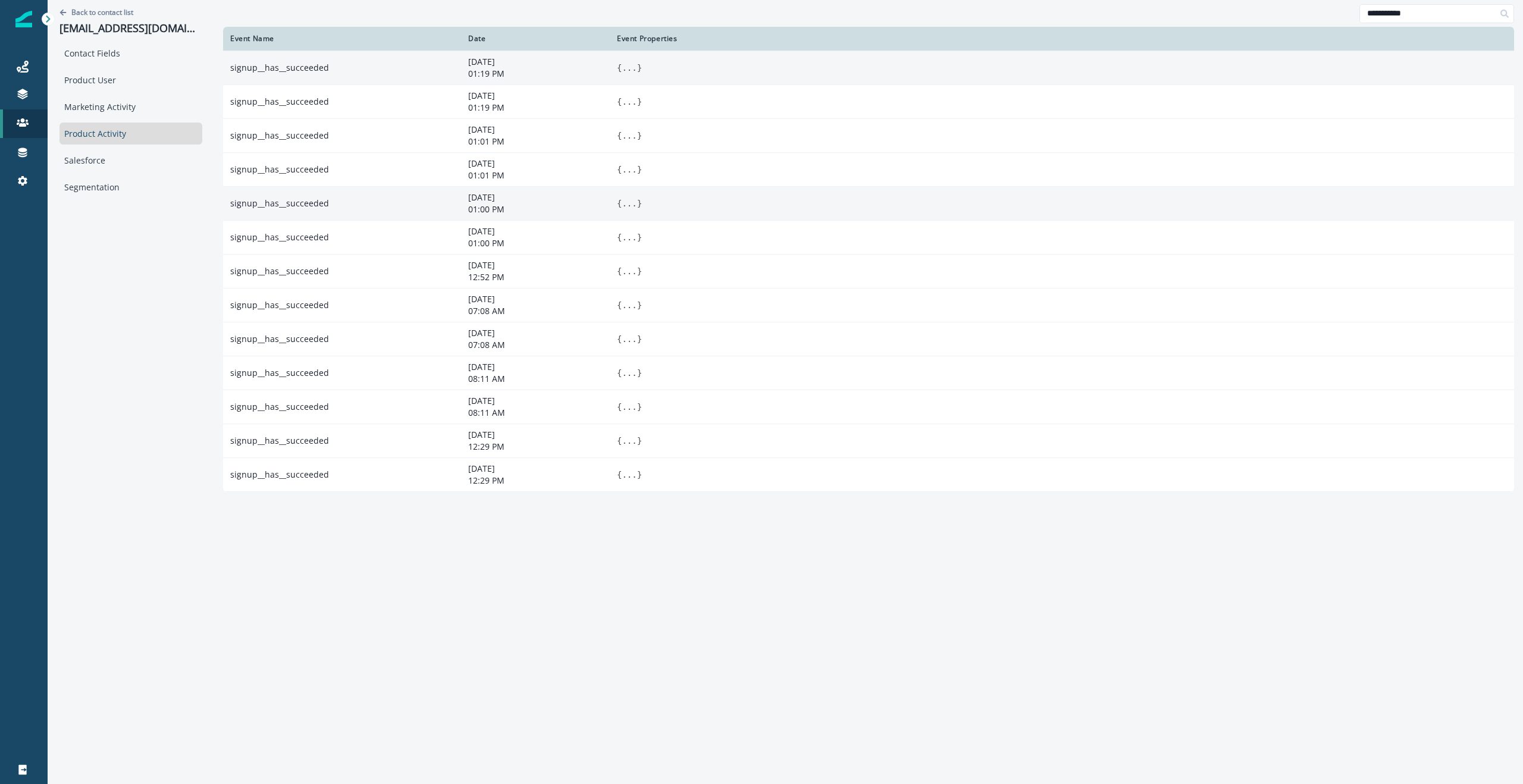
click at [622, 202] on button "..." at bounding box center [629, 203] width 15 height 12
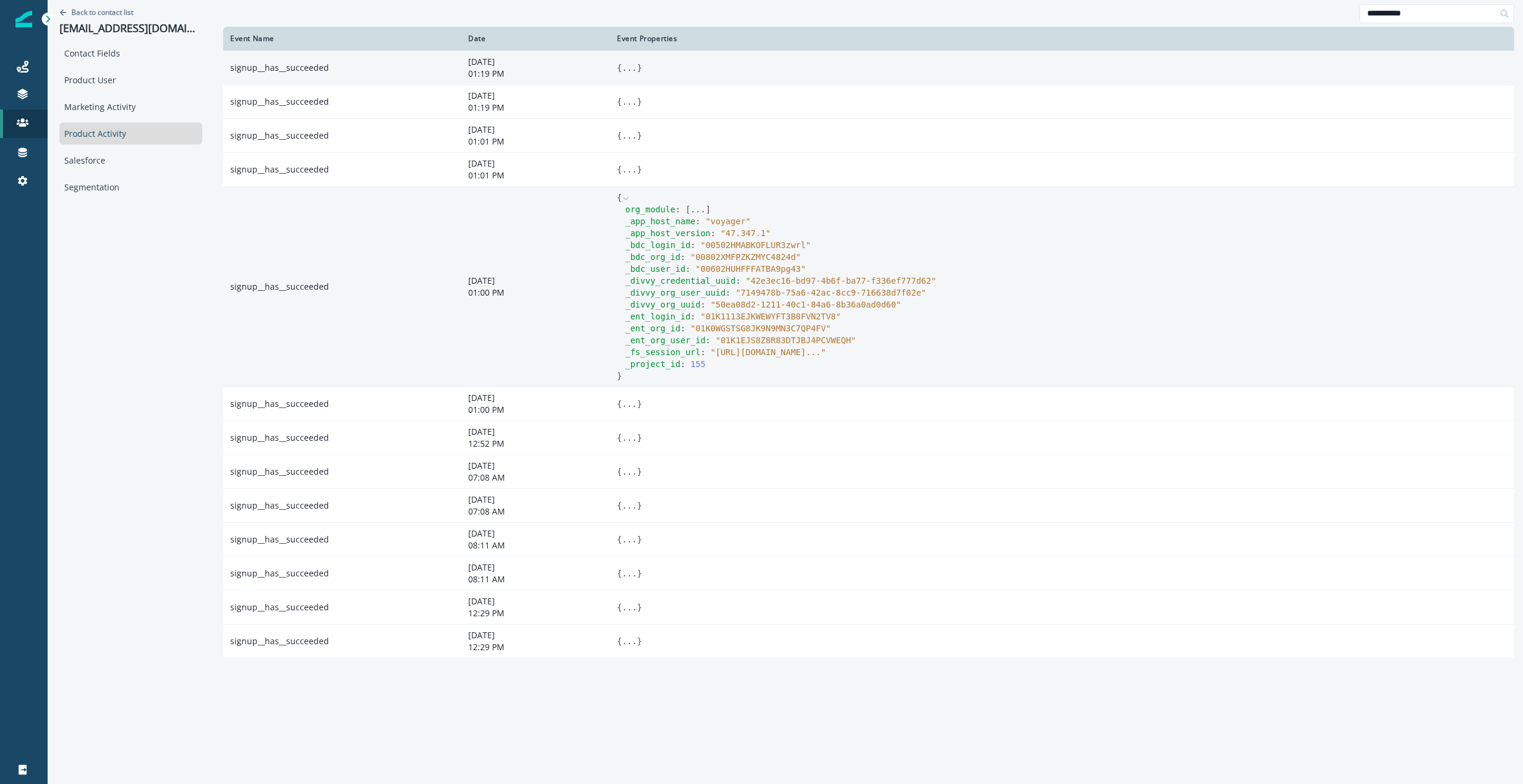
click at [622, 196] on icon at bounding box center [625, 198] width 8 height 8
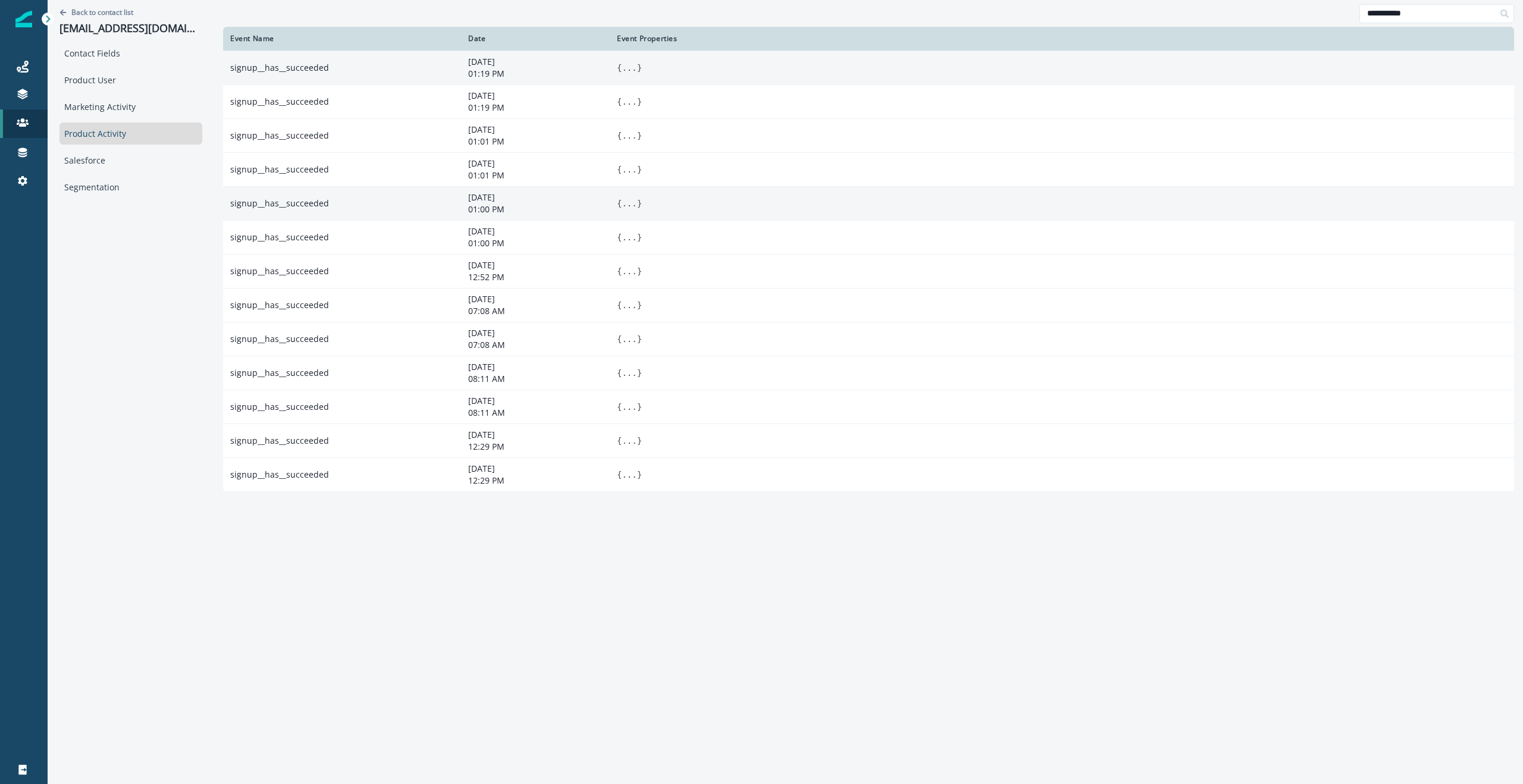
click at [118, 321] on div "Back to contact list [EMAIL_ADDRESS][DOMAIN_NAME] Contact Fields Product User M…" at bounding box center [130, 390] width 166 height 781
click at [102, 82] on div "Product User" at bounding box center [131, 80] width 143 height 22
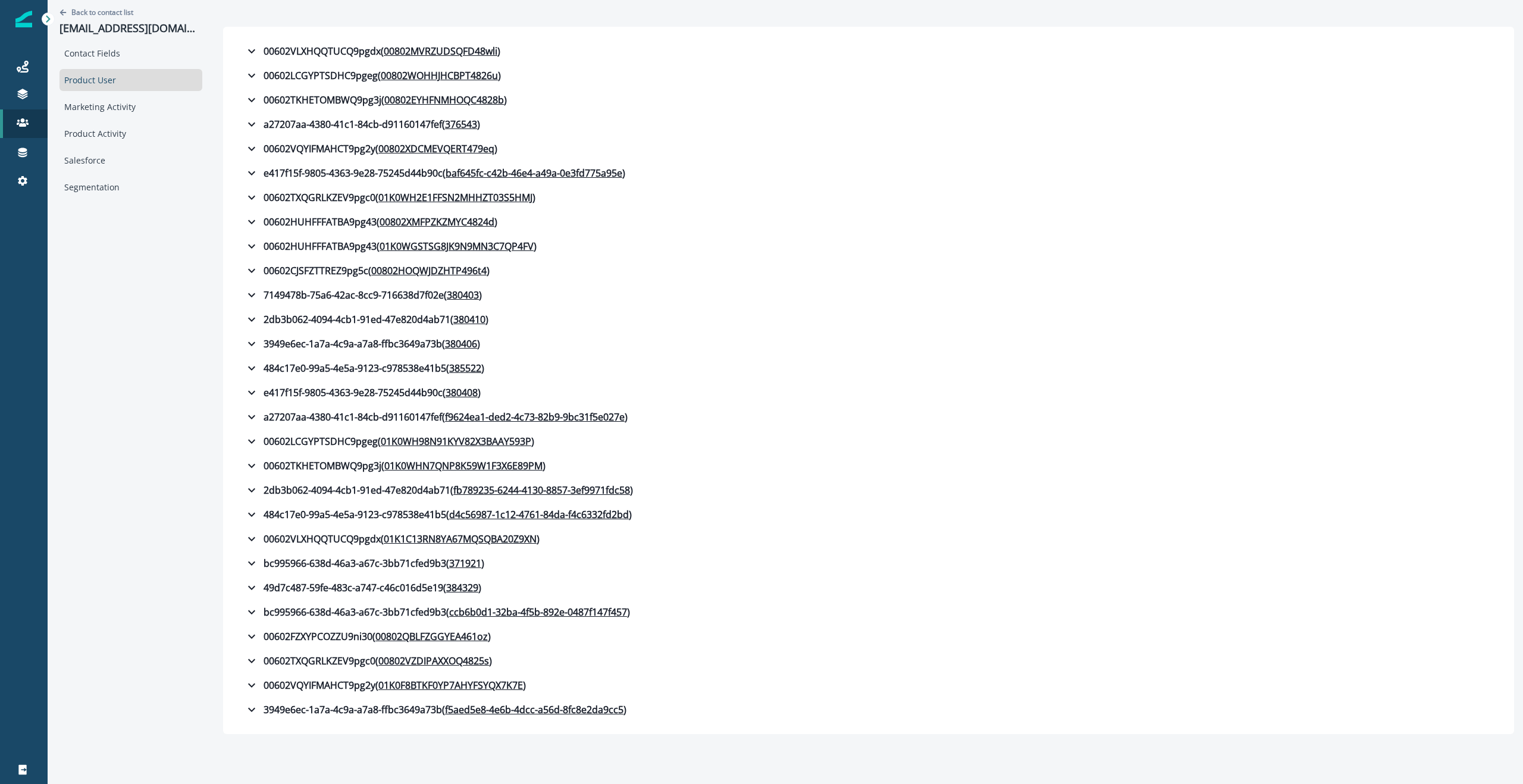
click at [144, 276] on div "Back to contact list [EMAIL_ADDRESS][DOMAIN_NAME] Contact Fields Product User M…" at bounding box center [130, 367] width 166 height 734
click at [245, 124] on icon "button" at bounding box center [252, 124] width 14 height 14
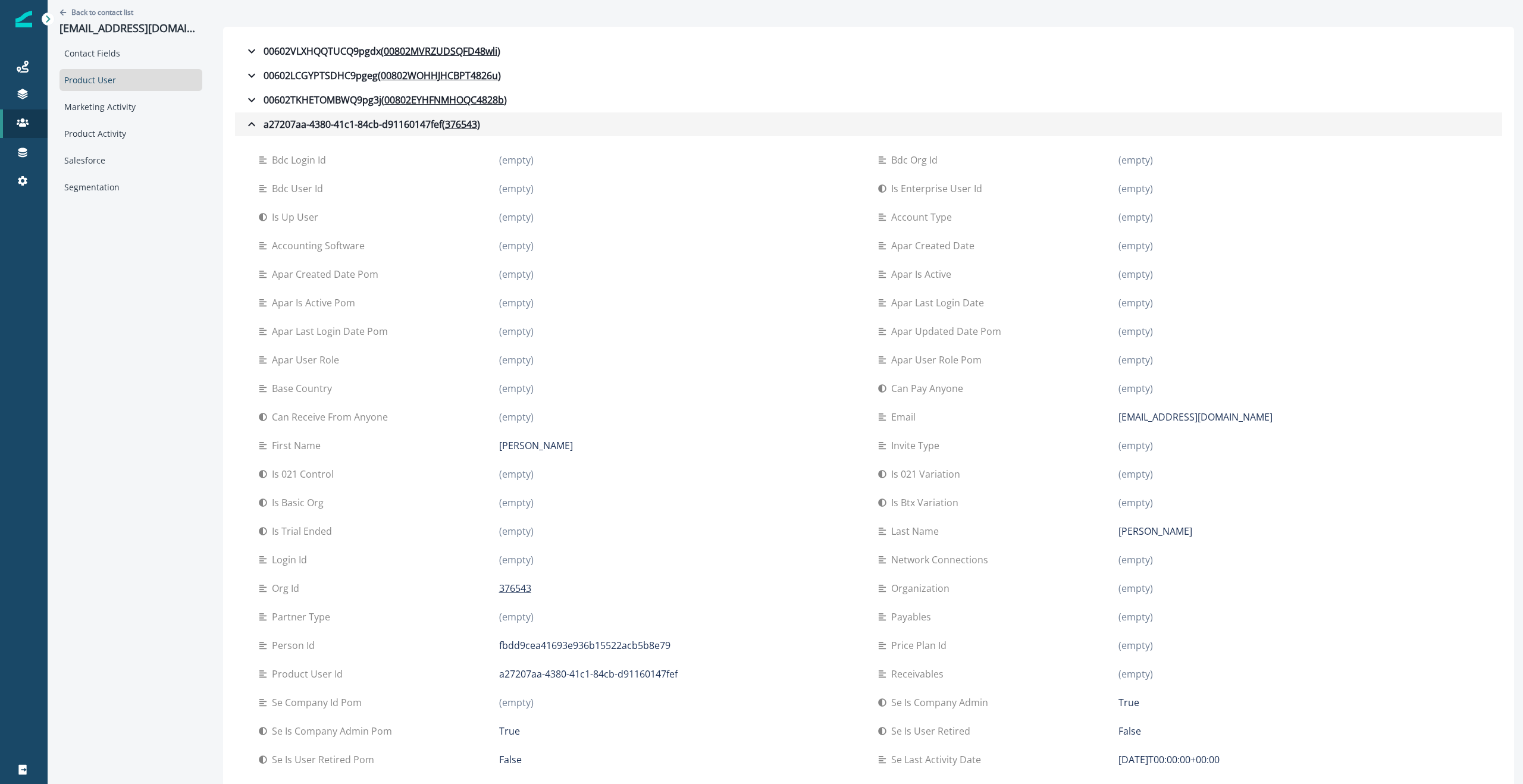
click at [245, 123] on icon "button" at bounding box center [252, 124] width 14 height 14
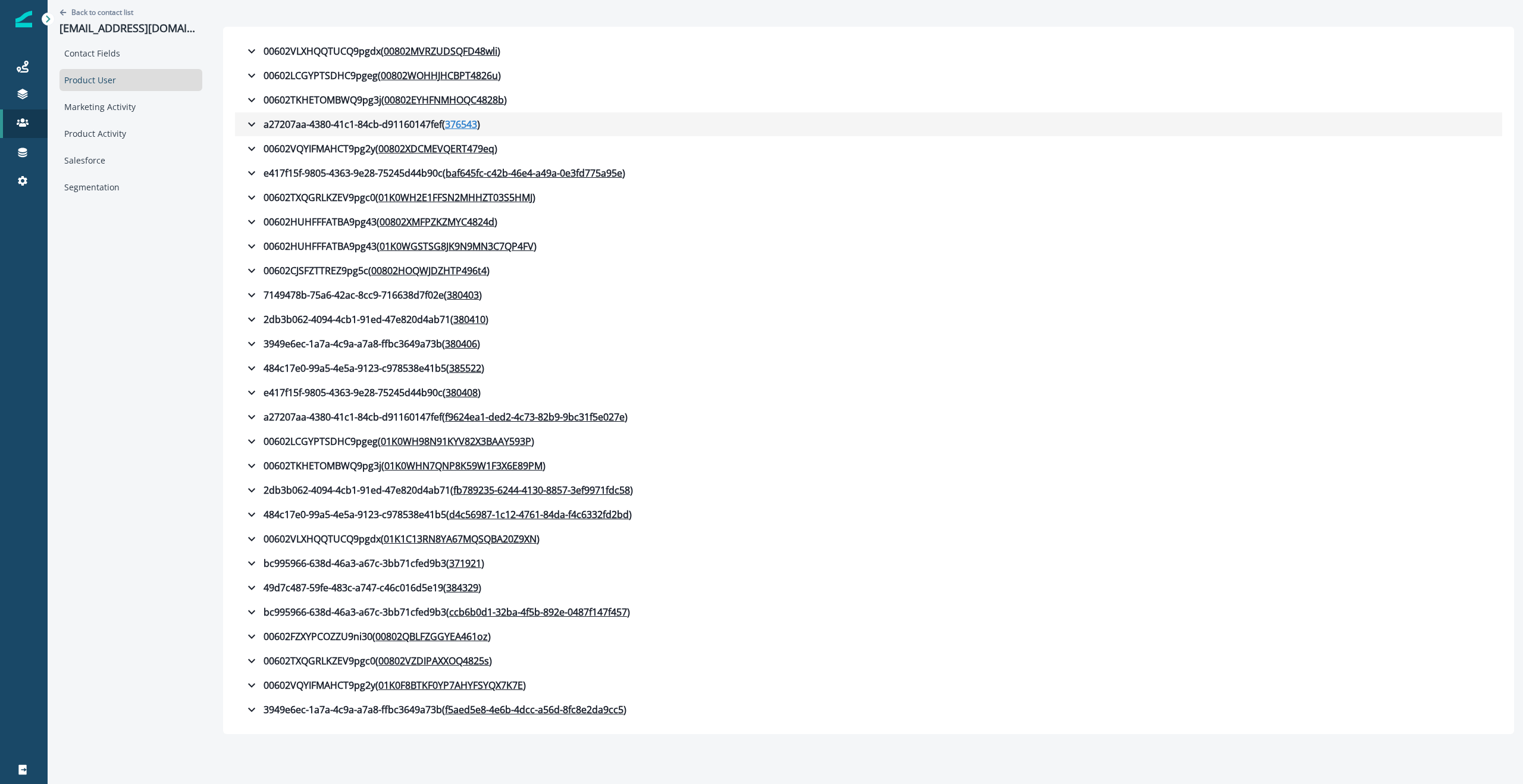
click at [445, 124] on u "376543" at bounding box center [461, 124] width 32 height 14
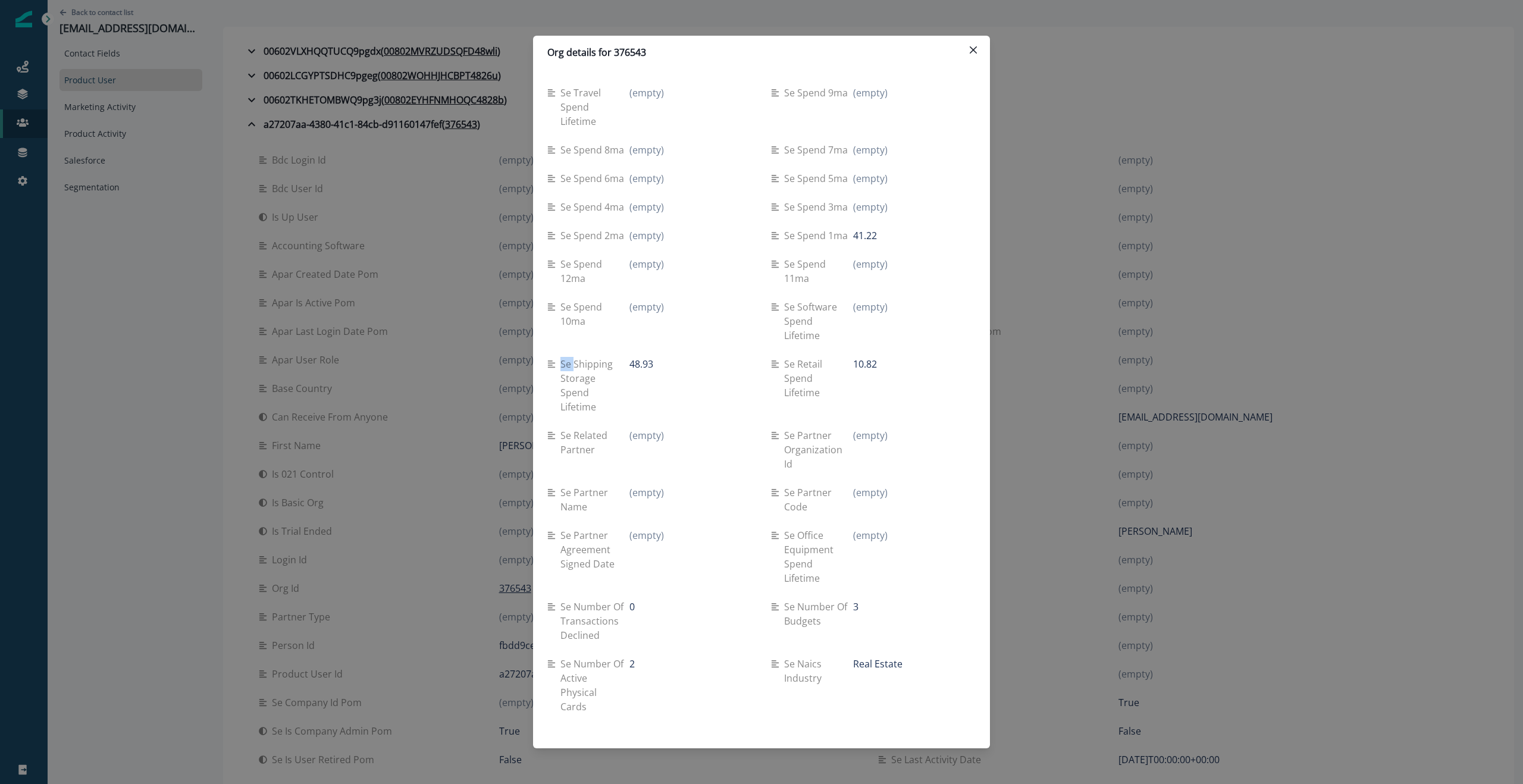
drag, startPoint x: 558, startPoint y: 364, endPoint x: 602, endPoint y: 366, distance: 44.0
click at [576, 364] on div "Se shipping storage spend lifetime" at bounding box center [589, 385] width 82 height 57
click at [878, 343] on div "Se software spend lifetime (empty)" at bounding box center [873, 321] width 205 height 57
click at [970, 46] on icon "Close" at bounding box center [973, 49] width 7 height 7
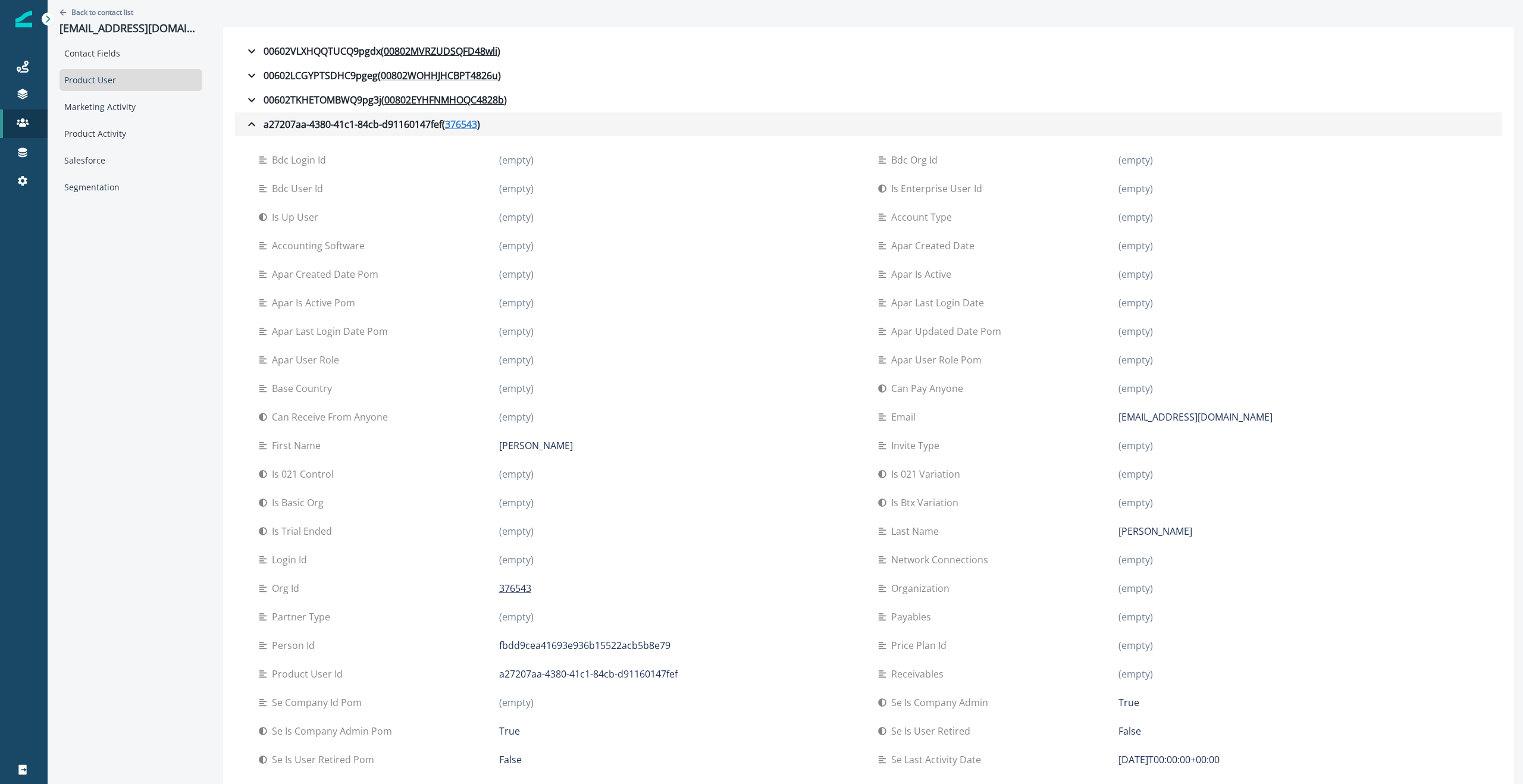
click at [448, 123] on u "376543" at bounding box center [461, 124] width 32 height 14
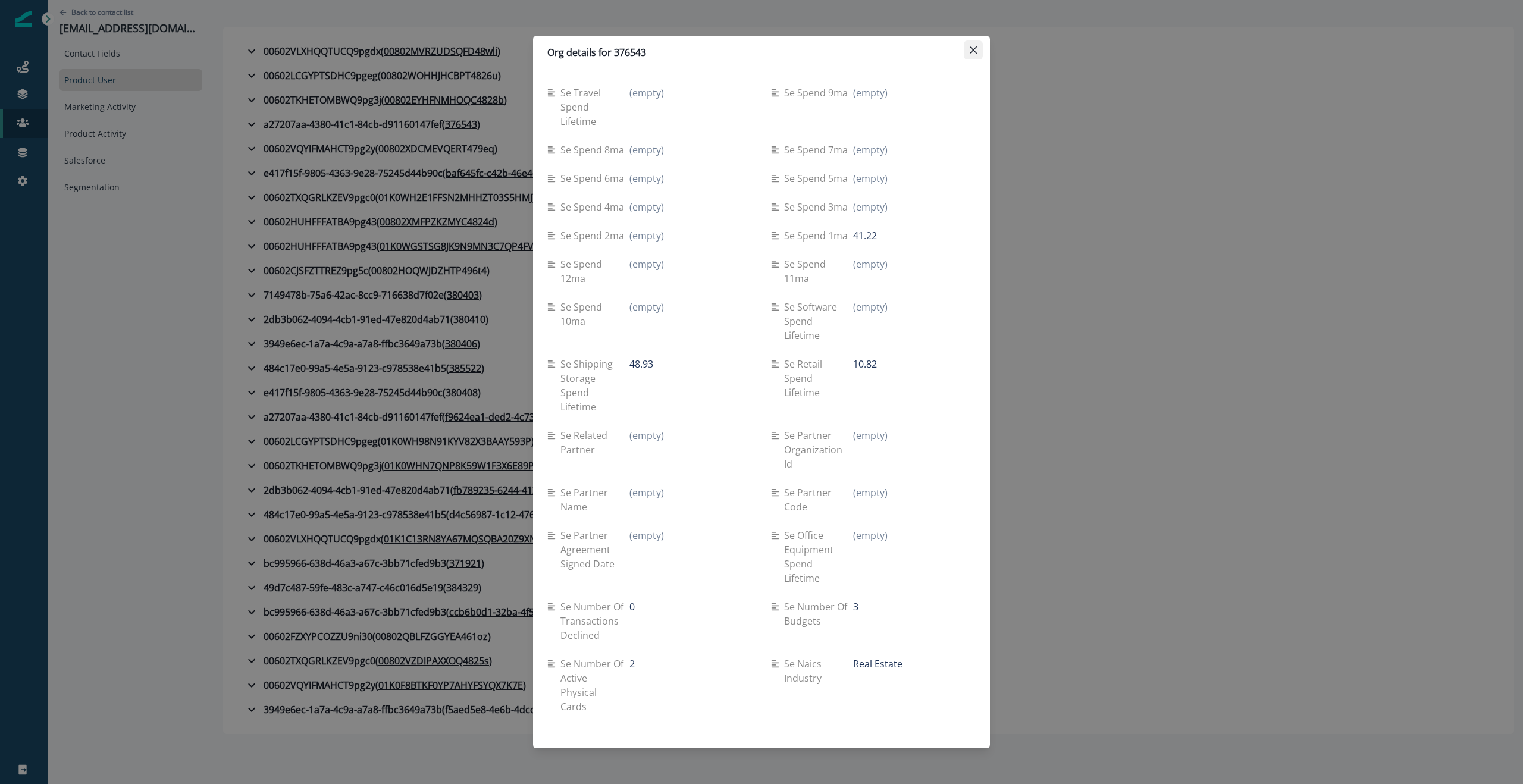
click at [974, 52] on icon "Close" at bounding box center [973, 49] width 7 height 7
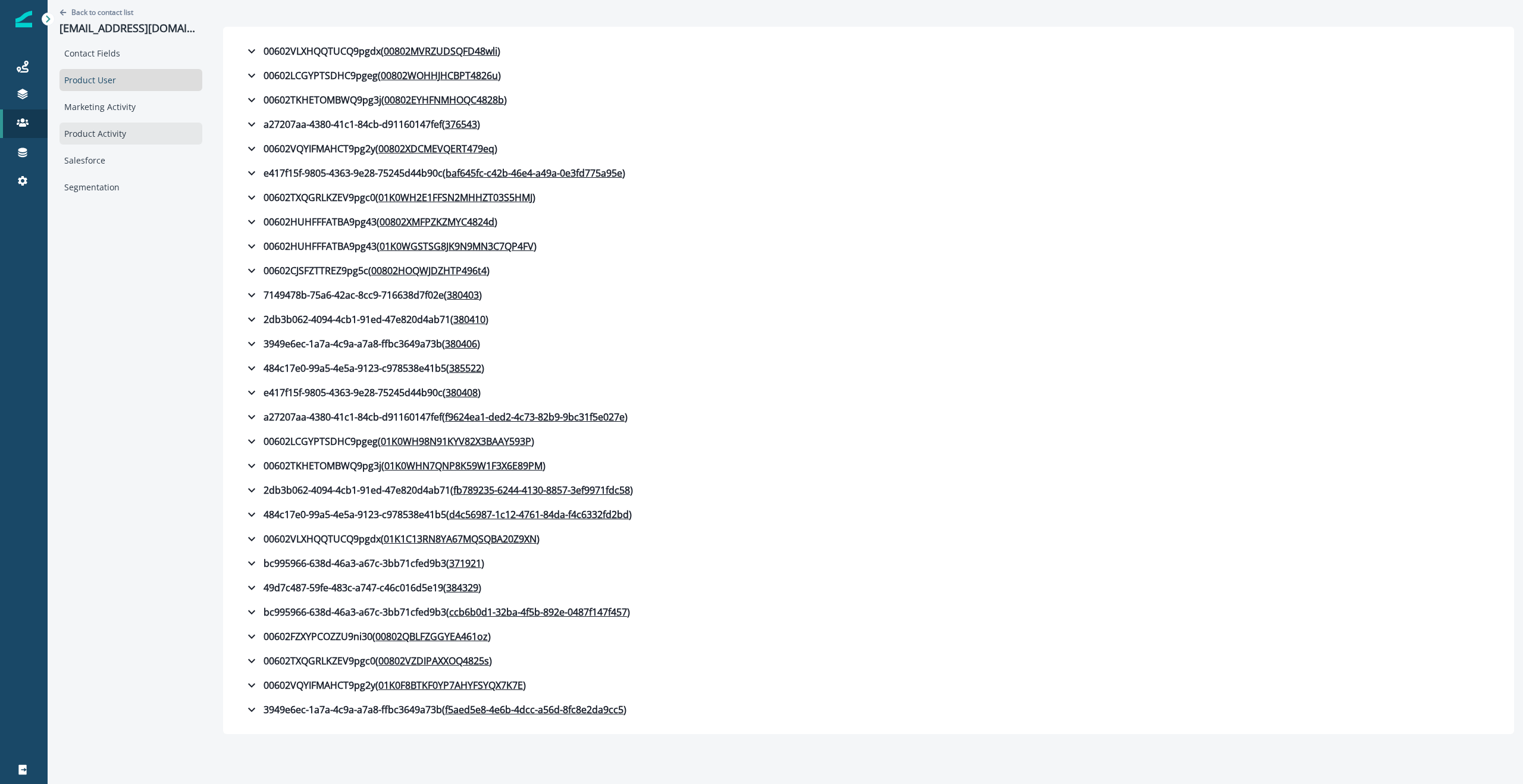
drag, startPoint x: 100, startPoint y: 139, endPoint x: 165, endPoint y: 139, distance: 65.0
click at [100, 139] on div "Product Activity" at bounding box center [131, 133] width 143 height 22
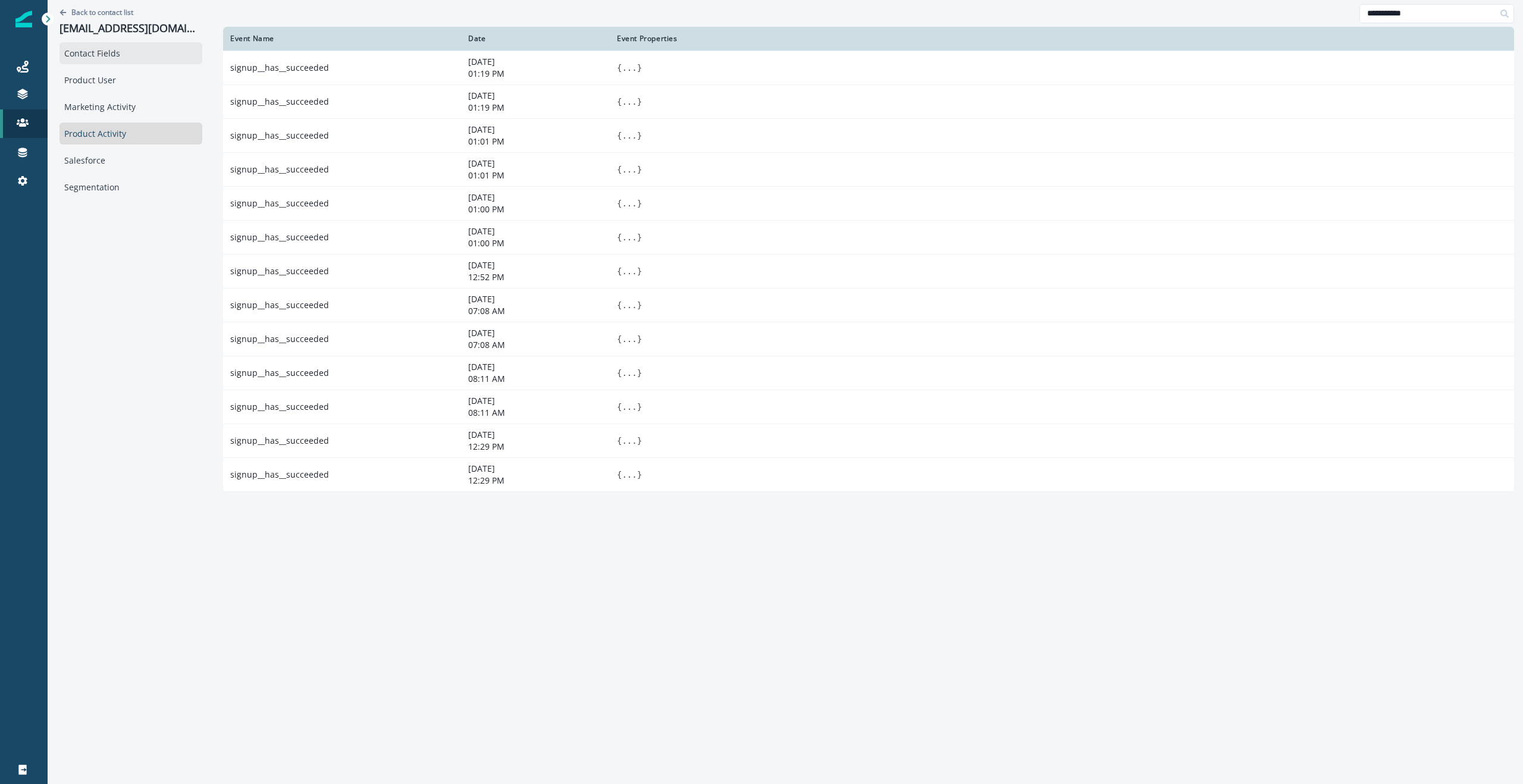
click at [113, 60] on div "Contact Fields" at bounding box center [131, 53] width 143 height 22
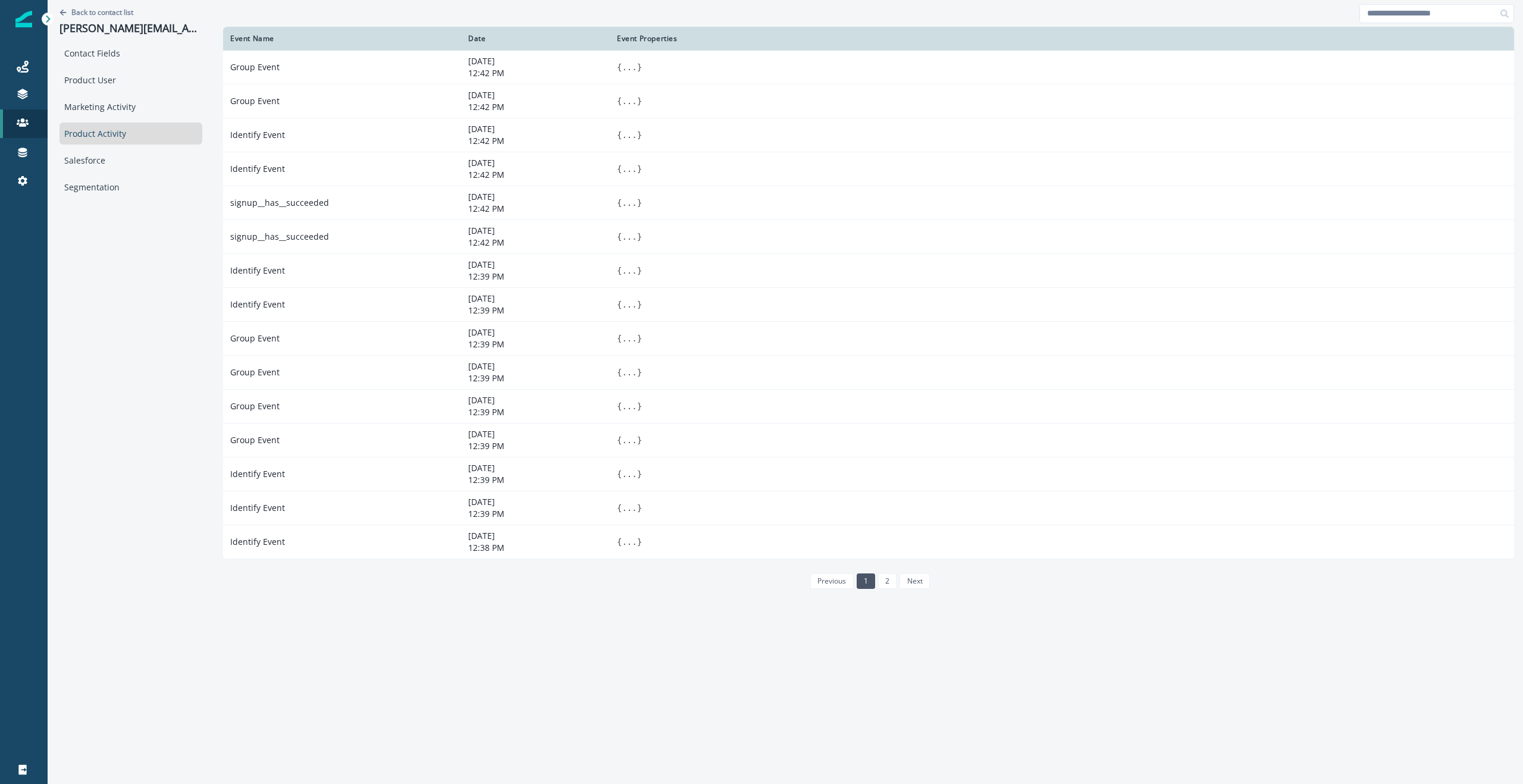
drag, startPoint x: 1446, startPoint y: 27, endPoint x: 1437, endPoint y: 22, distance: 10.3
click at [1445, 27] on th "Event Properties" at bounding box center [1062, 39] width 904 height 24
click at [1422, 12] on input at bounding box center [1436, 14] width 154 height 19
type input "**********"
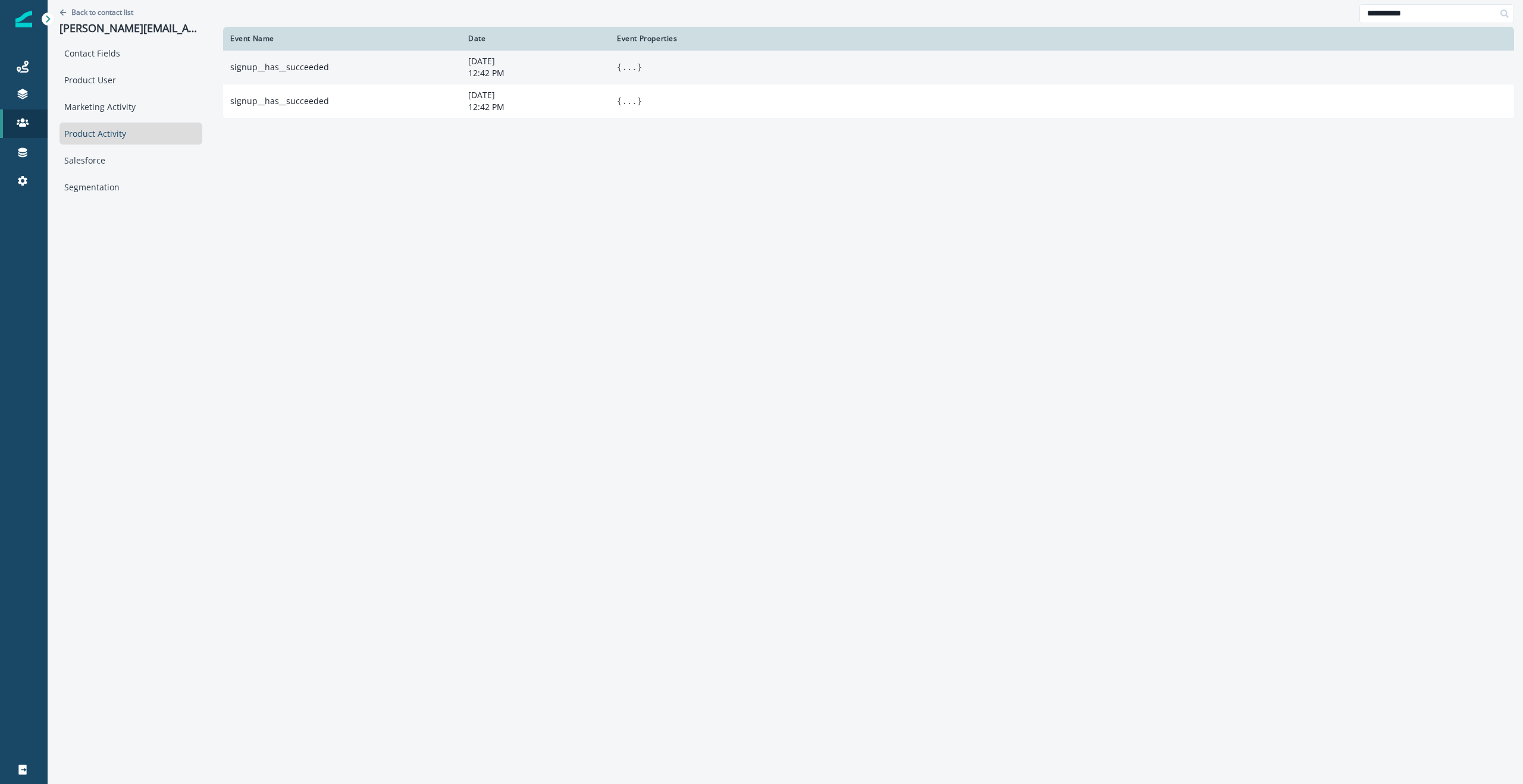
click at [622, 68] on button "..." at bounding box center [629, 67] width 15 height 12
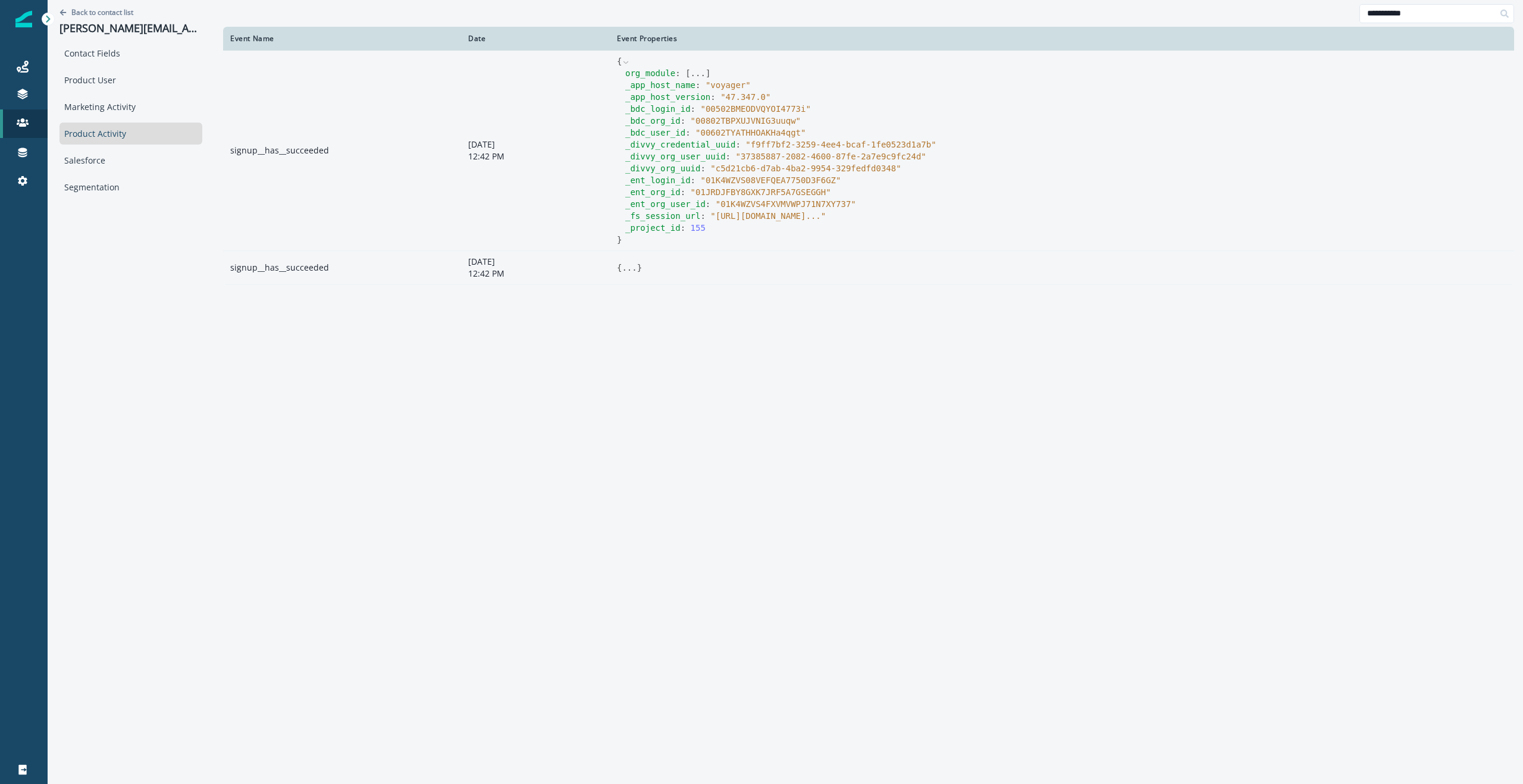
click at [622, 272] on button "..." at bounding box center [629, 267] width 15 height 12
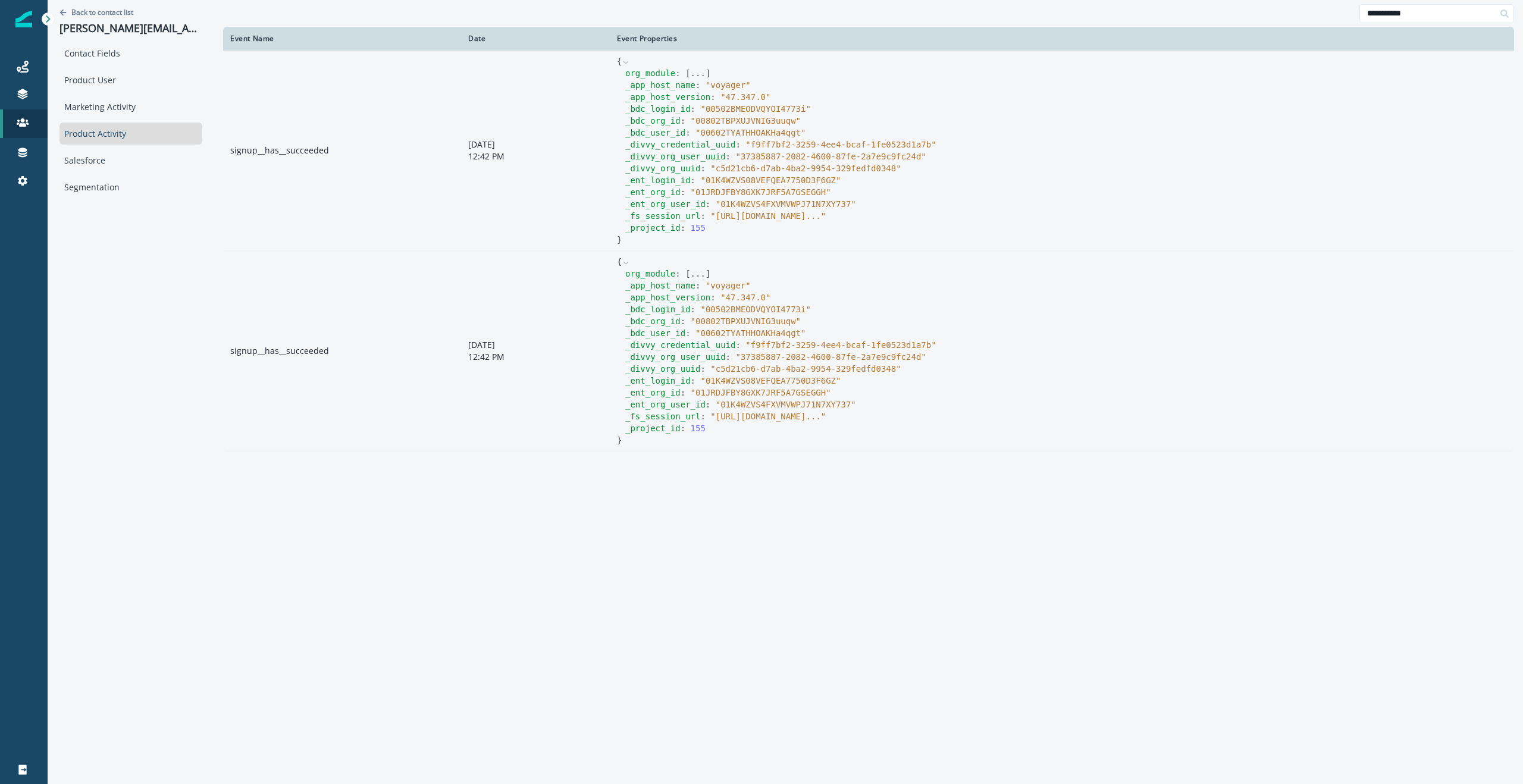
click at [622, 62] on icon at bounding box center [625, 62] width 8 height 8
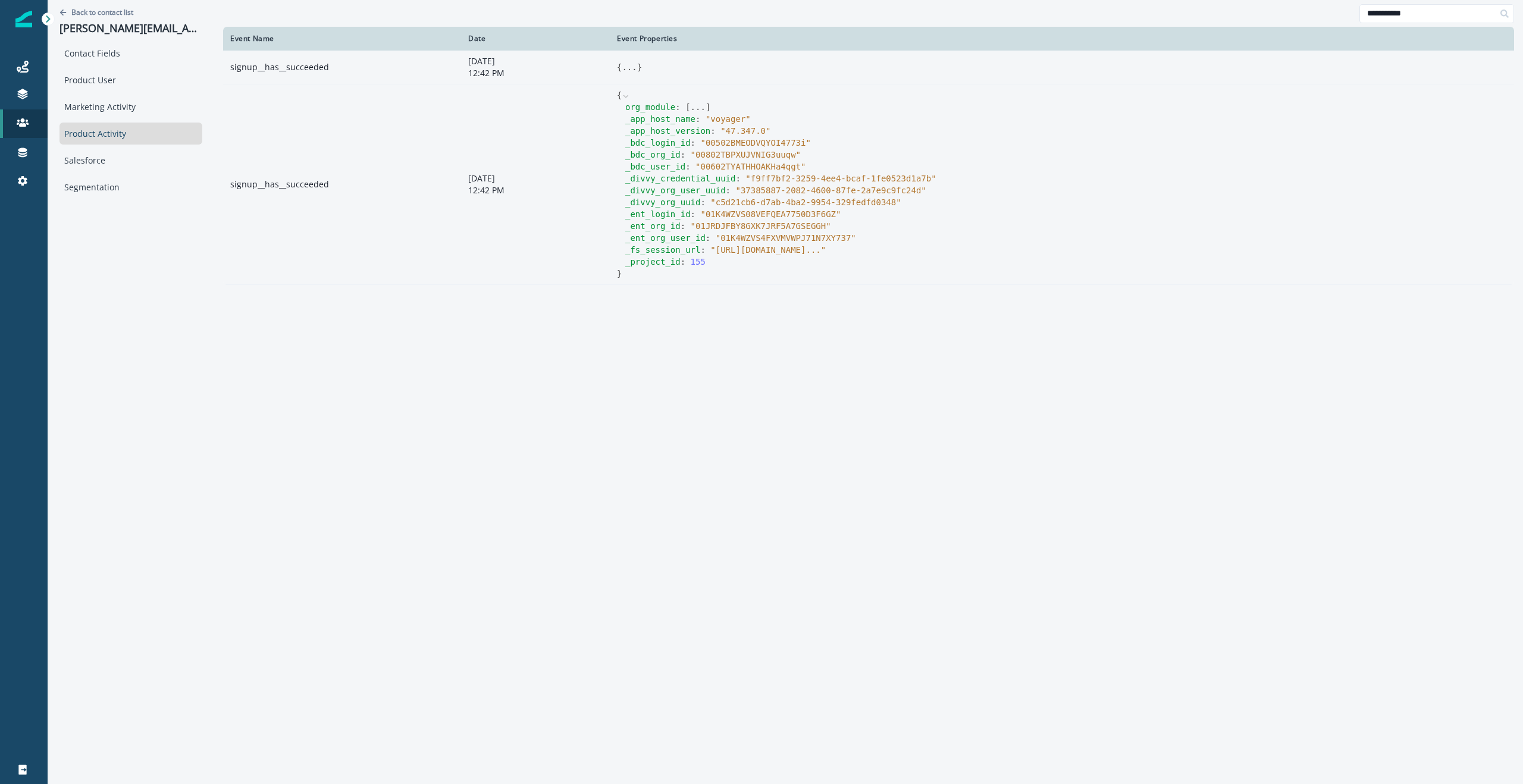
click at [622, 97] on icon at bounding box center [625, 96] width 8 height 8
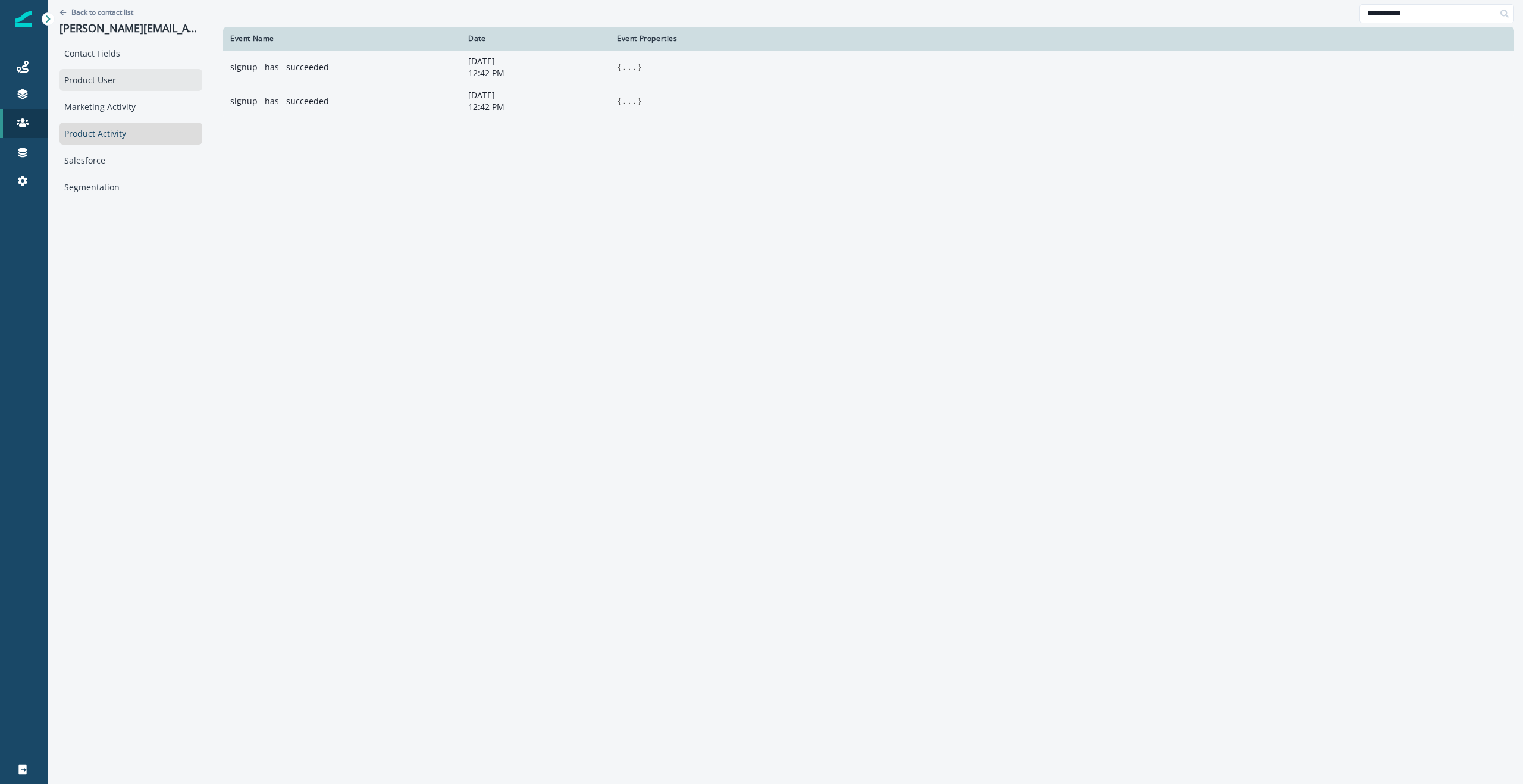
click at [76, 87] on div "Product User" at bounding box center [131, 80] width 143 height 22
